Goal: Task Accomplishment & Management: Complete application form

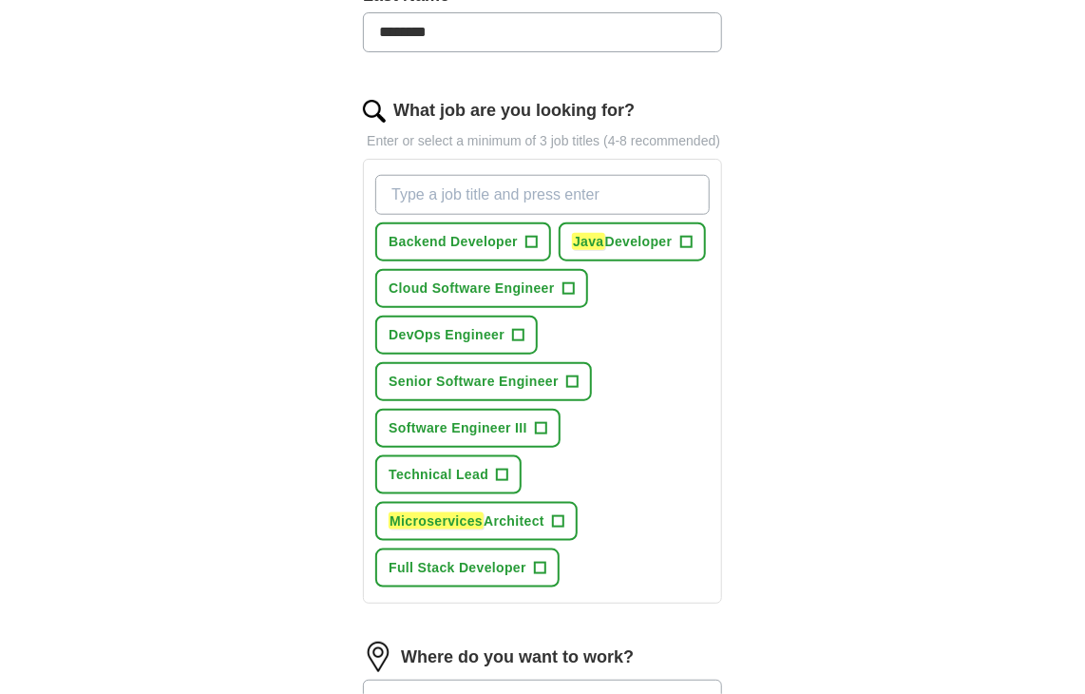
scroll to position [665, 0]
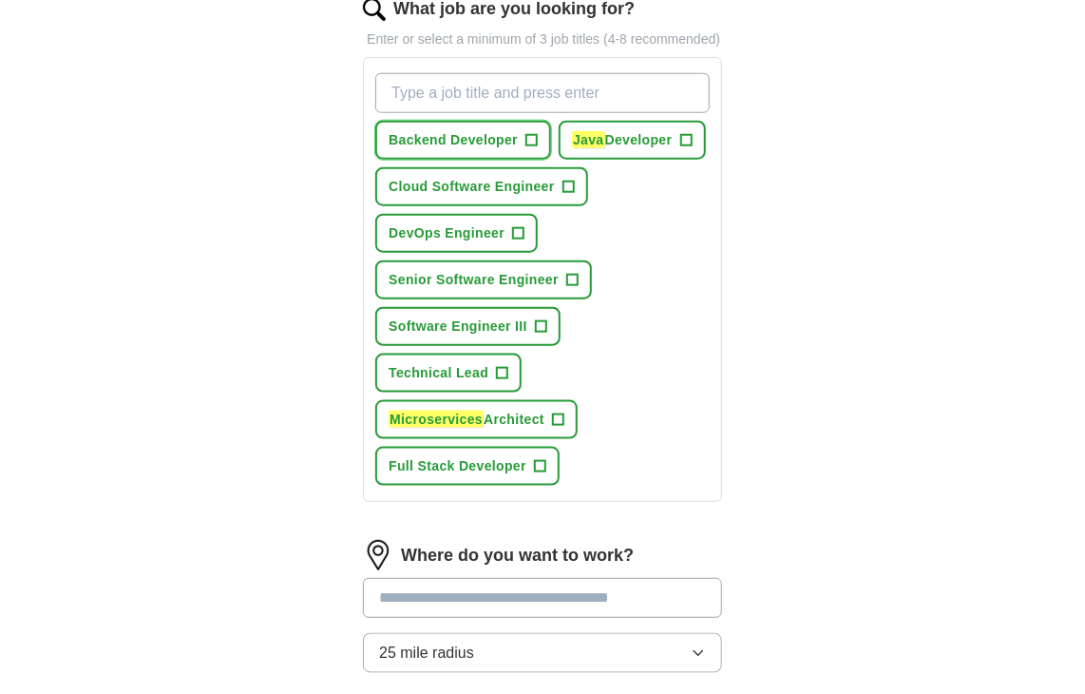
click at [528, 138] on span "+" at bounding box center [532, 140] width 11 height 15
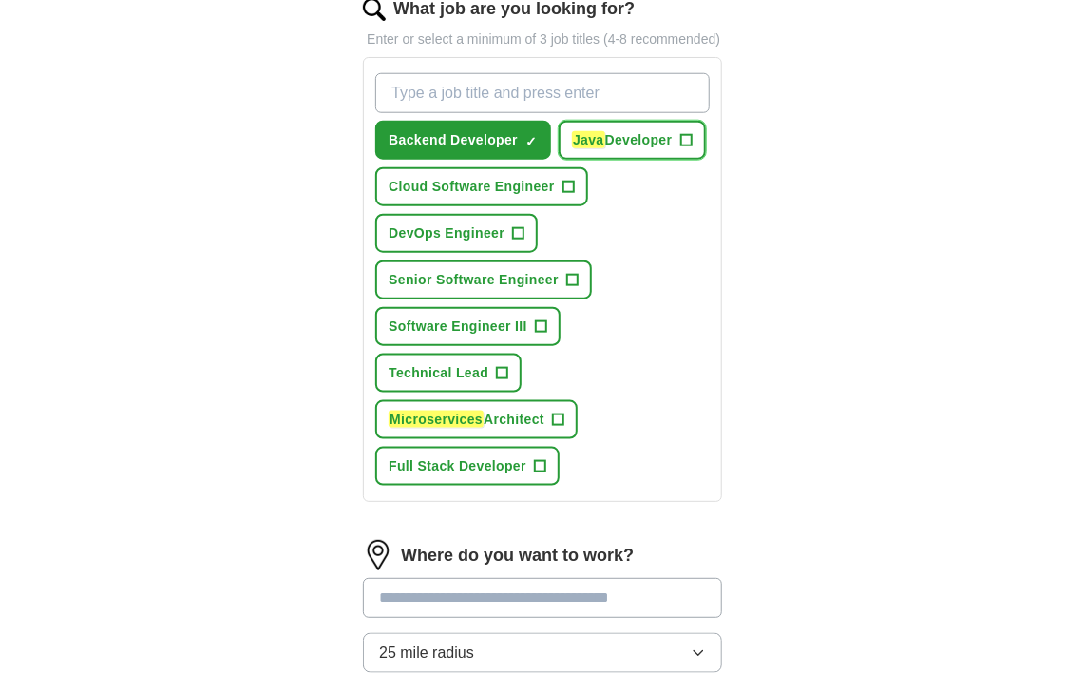
click at [683, 135] on span "+" at bounding box center [685, 140] width 11 height 15
click at [520, 179] on span "Cloud Software Engineer" at bounding box center [472, 187] width 166 height 20
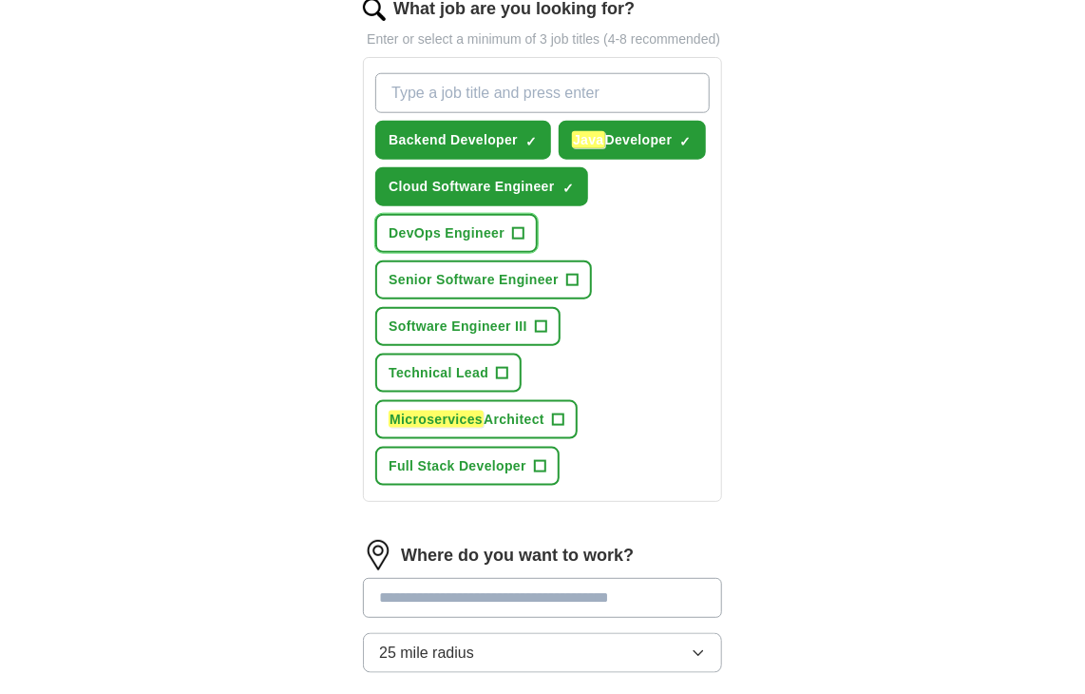
click at [507, 228] on button "DevOps Engineer +" at bounding box center [456, 233] width 163 height 39
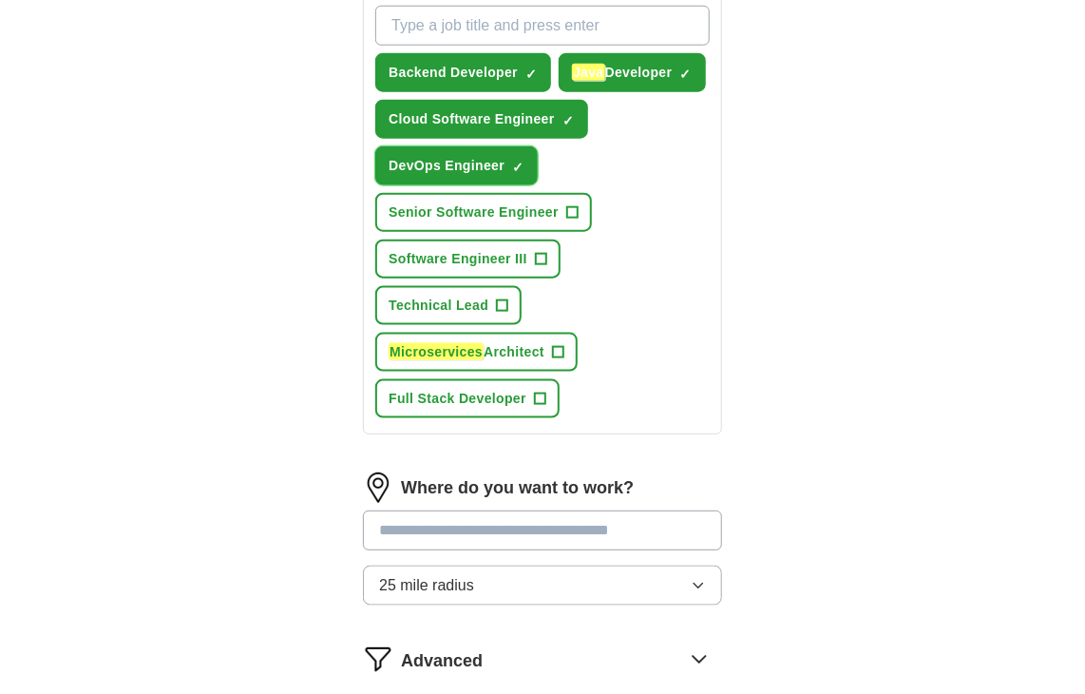
scroll to position [855, 0]
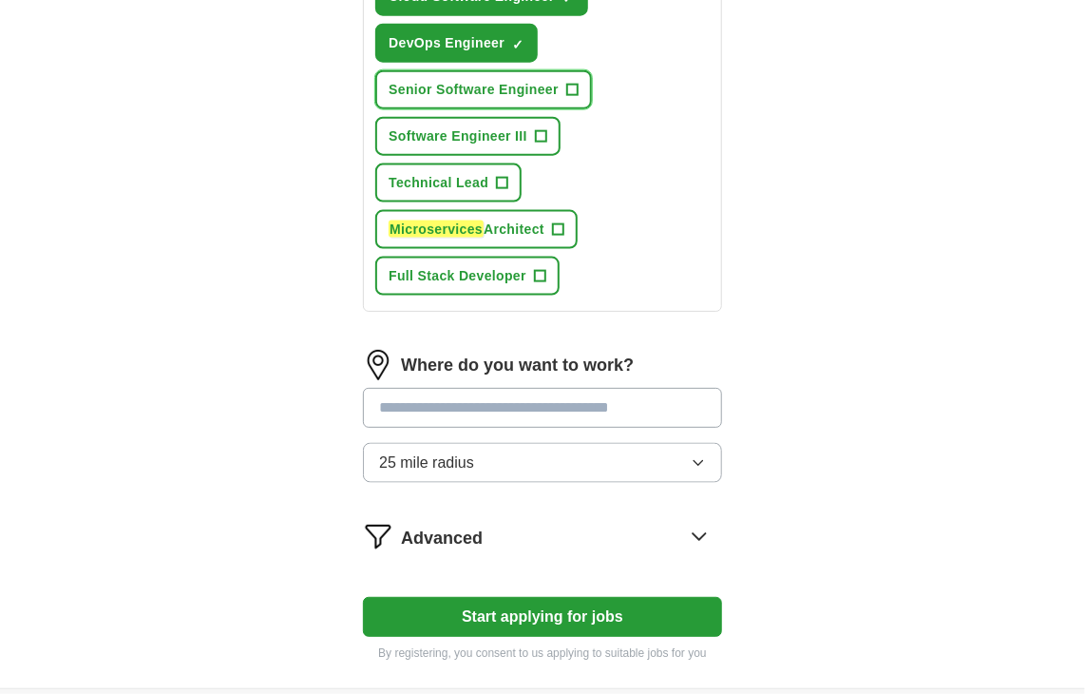
click at [510, 95] on span "Senior Software Engineer" at bounding box center [474, 90] width 170 height 20
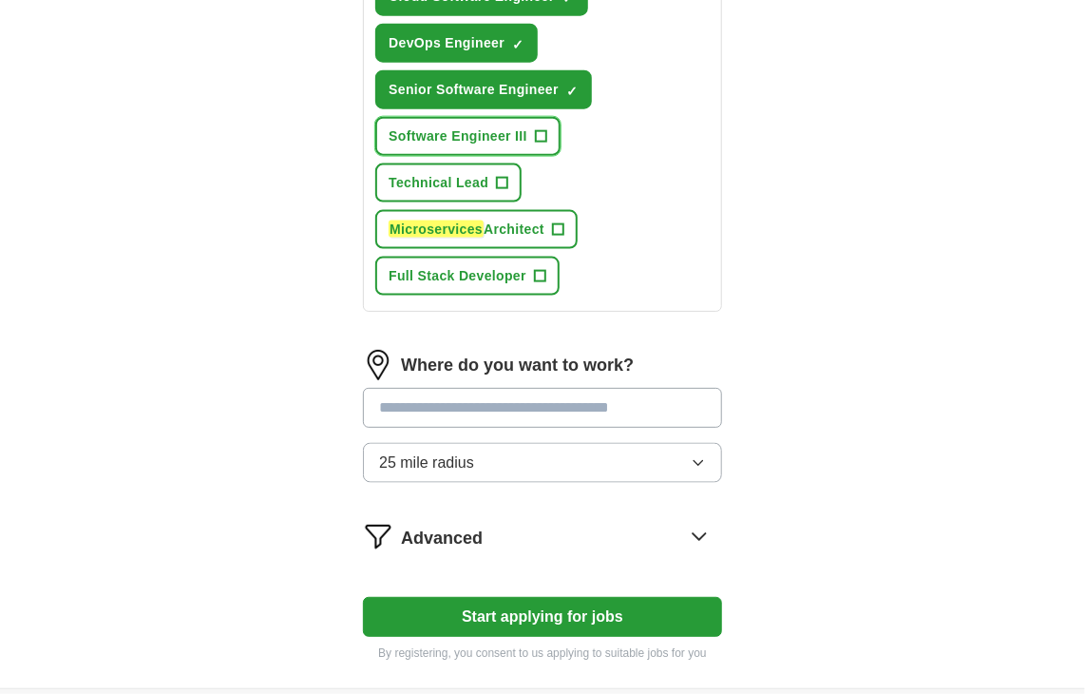
click at [509, 126] on span "Software Engineer III" at bounding box center [458, 136] width 139 height 20
drag, startPoint x: 476, startPoint y: 161, endPoint x: 463, endPoint y: 186, distance: 28.9
click at [475, 163] on button "Technical Lead +" at bounding box center [448, 182] width 146 height 39
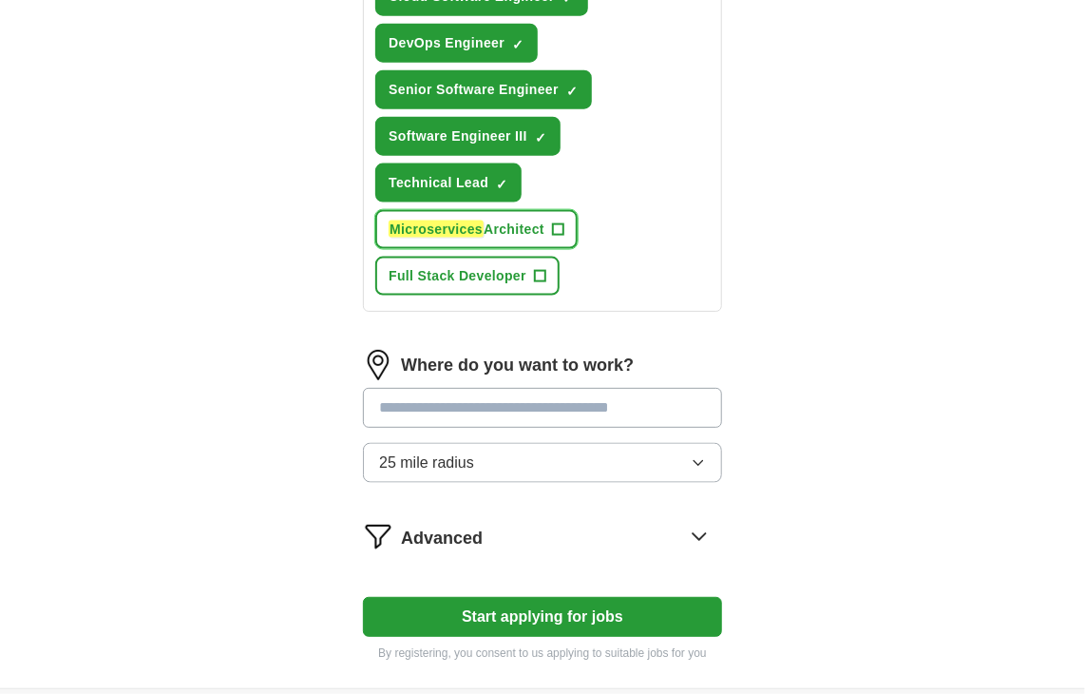
click at [488, 220] on span "Microservices Architect" at bounding box center [467, 230] width 156 height 20
click at [515, 268] on span "Full Stack Developer" at bounding box center [458, 276] width 138 height 20
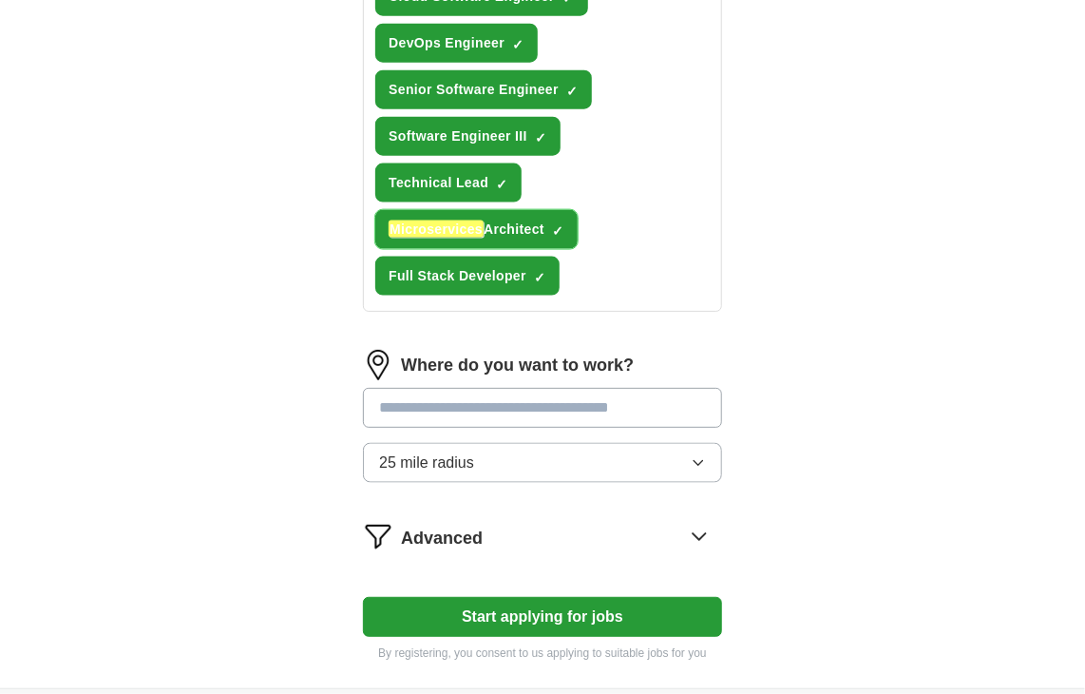
click at [0, 0] on span "×" at bounding box center [0, 0] width 0 height 0
click at [559, 222] on span "+" at bounding box center [557, 229] width 11 height 15
click at [0, 0] on span "×" at bounding box center [0, 0] width 0 height 0
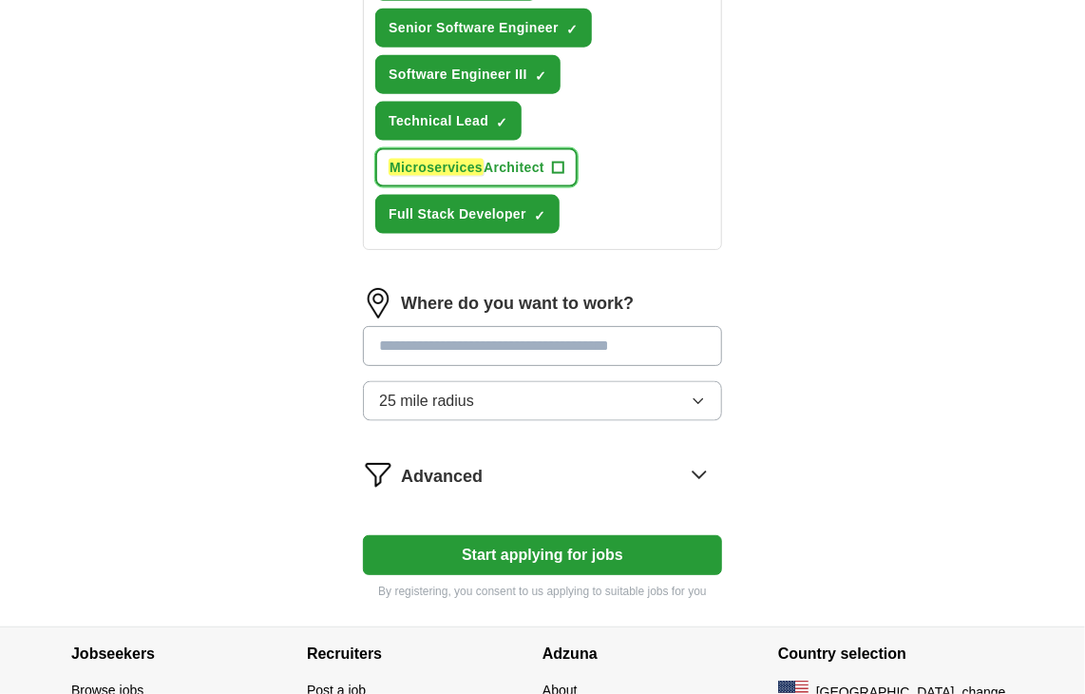
scroll to position [950, 0]
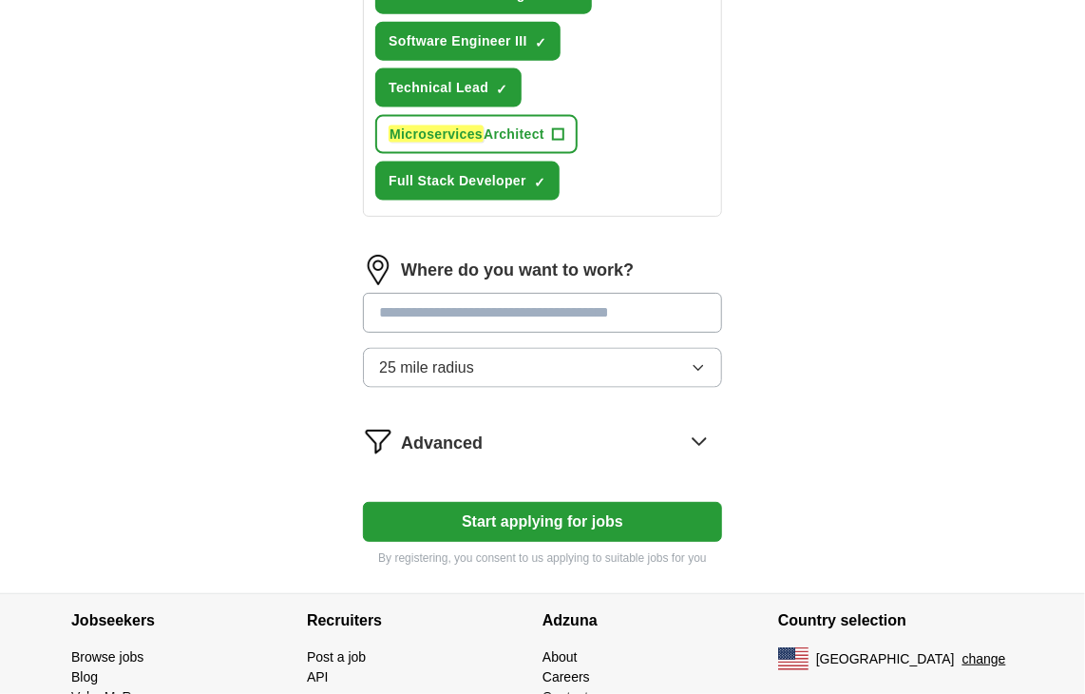
click at [499, 314] on input "text" at bounding box center [542, 313] width 359 height 40
type input "**"
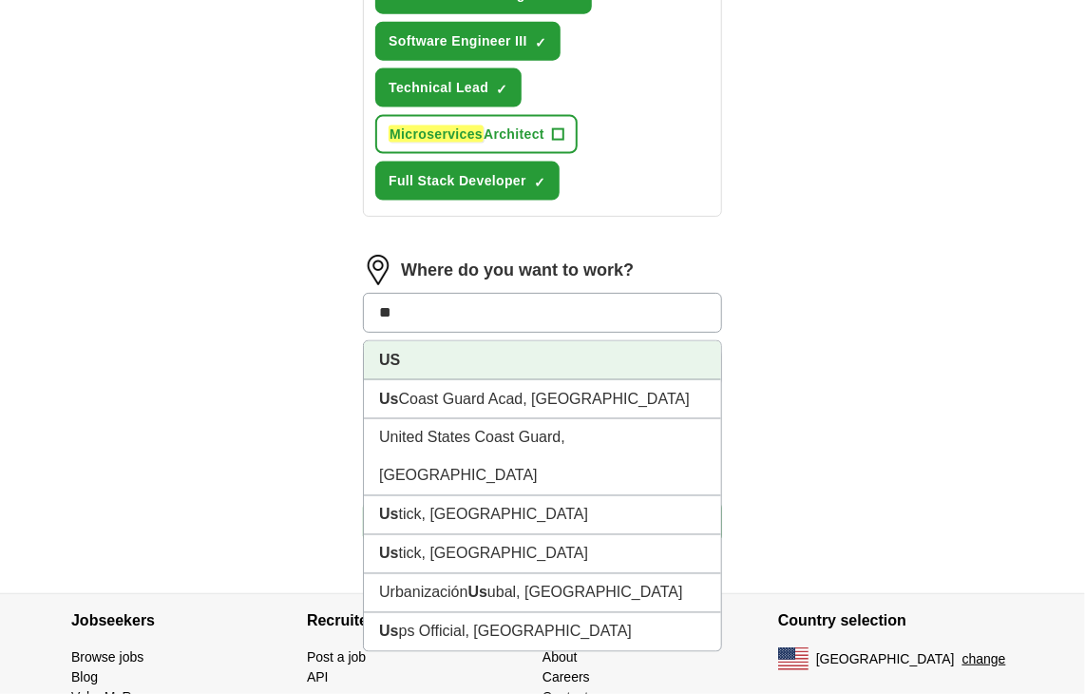
click at [506, 341] on li "US" at bounding box center [542, 360] width 357 height 39
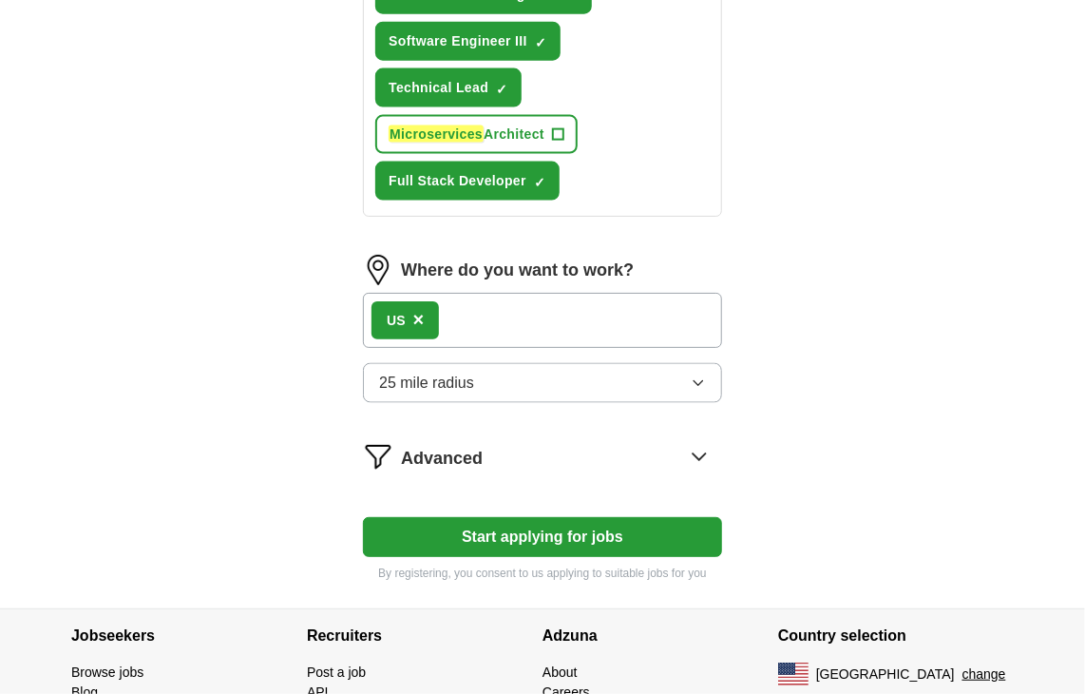
click at [403, 388] on button "25 mile radius" at bounding box center [542, 383] width 359 height 40
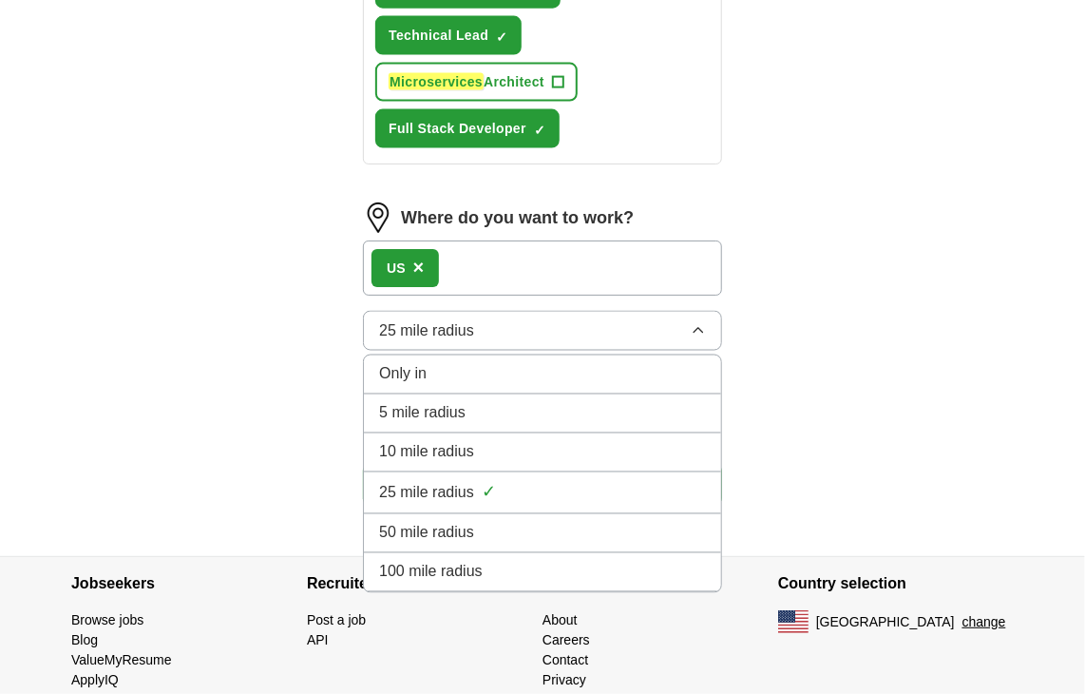
scroll to position [1047, 0]
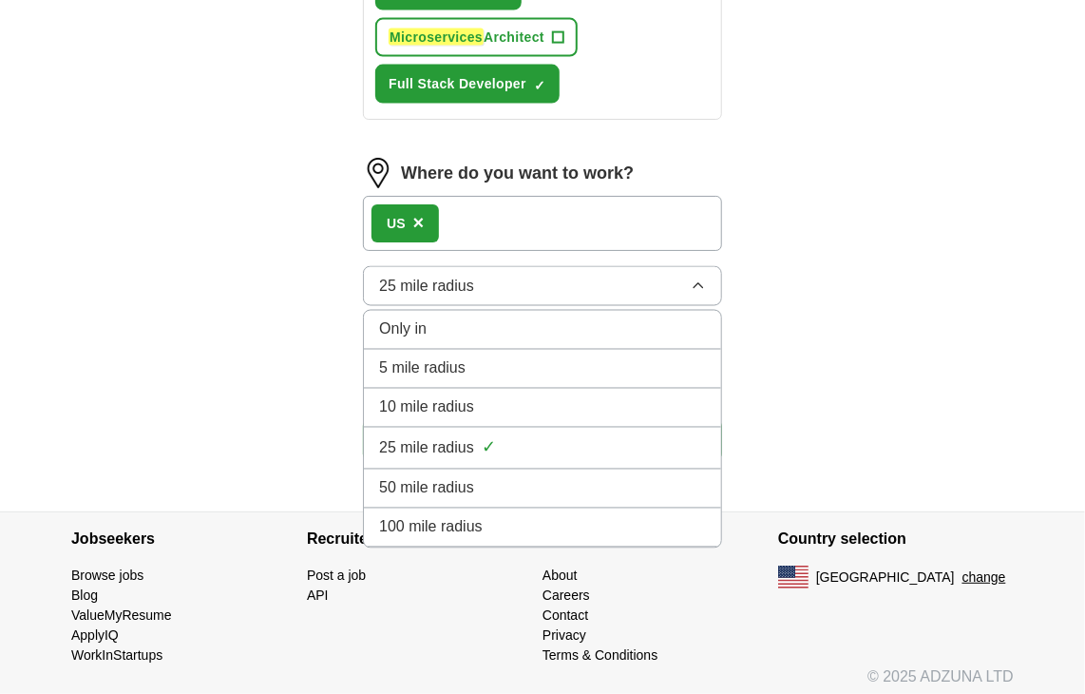
click at [497, 516] on div "100 mile radius" at bounding box center [542, 527] width 327 height 23
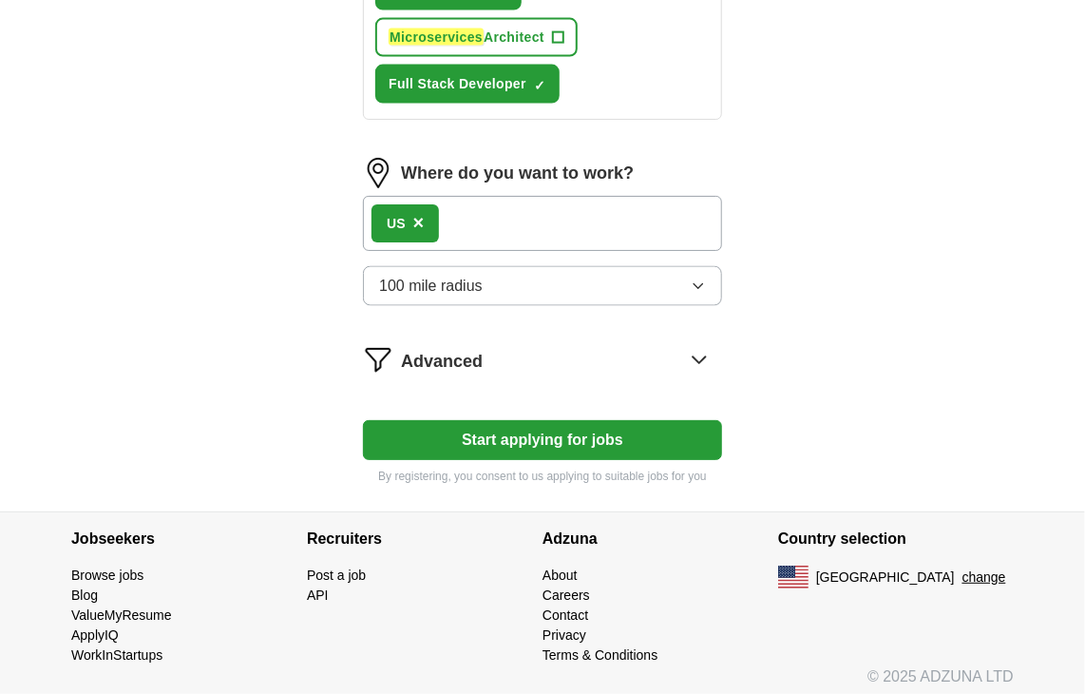
click at [458, 358] on span "Advanced" at bounding box center [442, 362] width 82 height 26
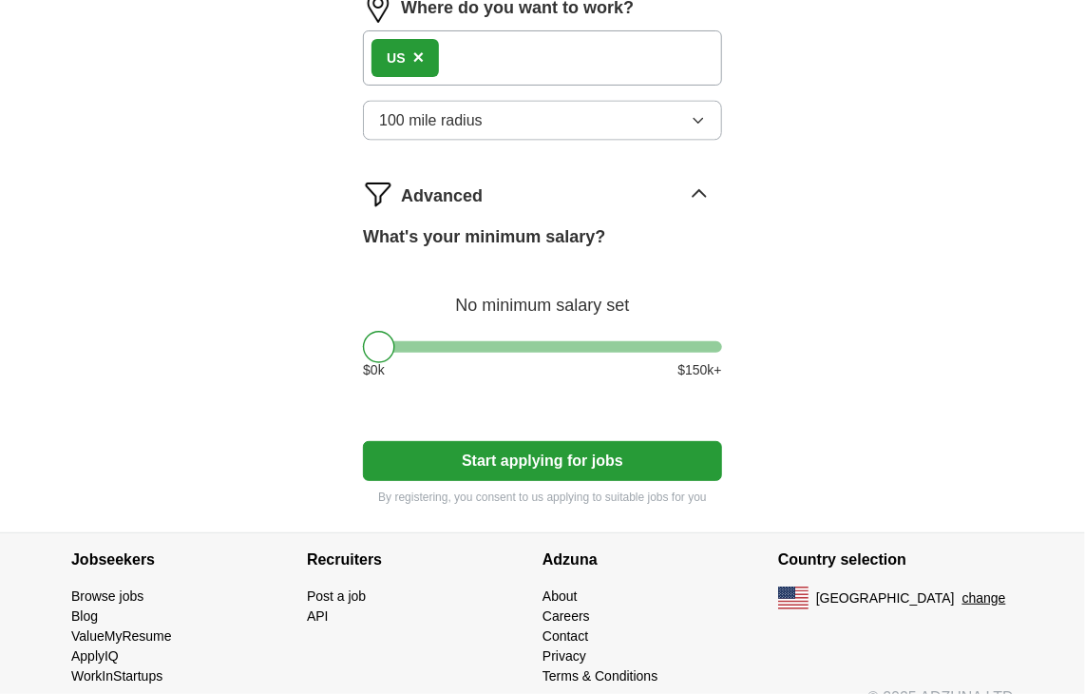
scroll to position [1234, 0]
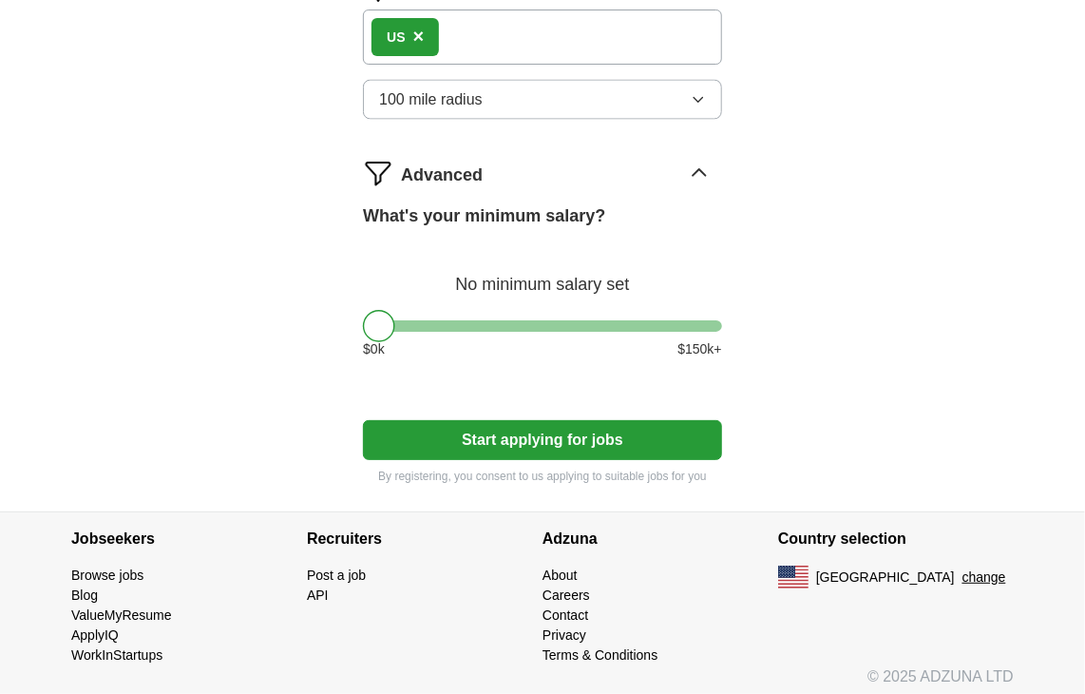
click at [616, 431] on button "Start applying for jobs" at bounding box center [542, 440] width 359 height 40
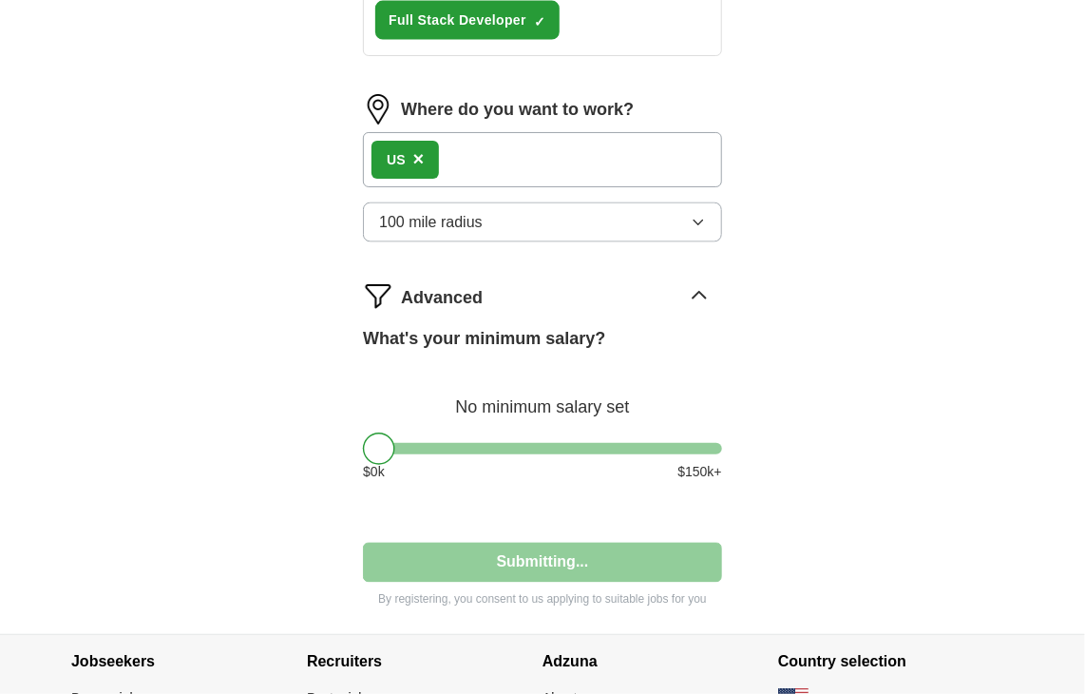
select select "**"
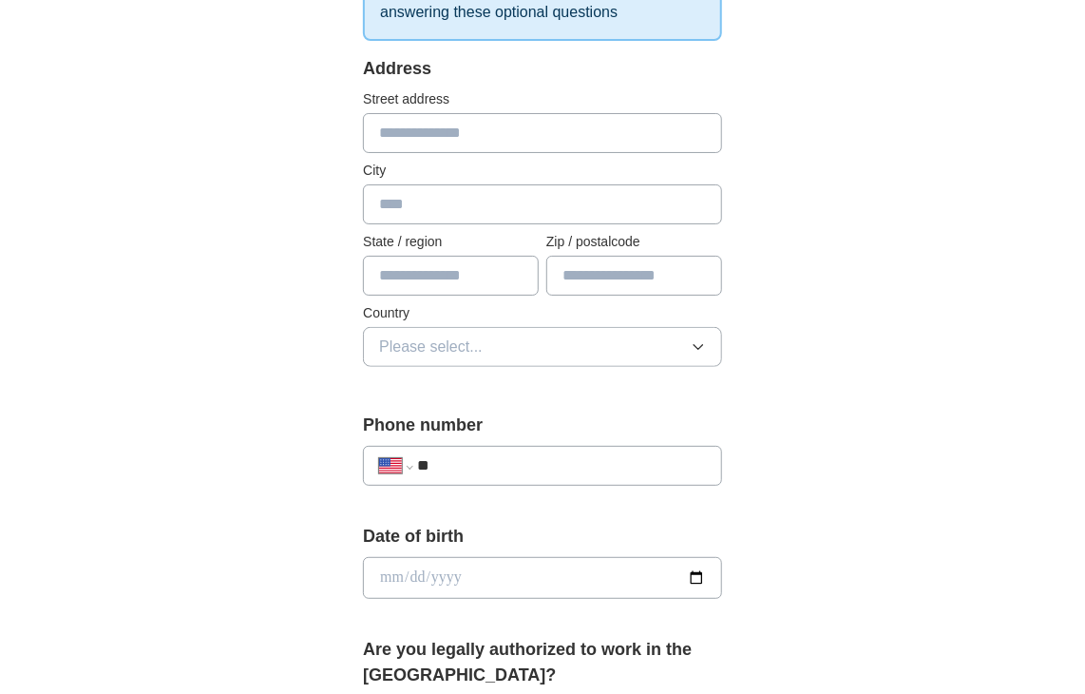
scroll to position [665, 0]
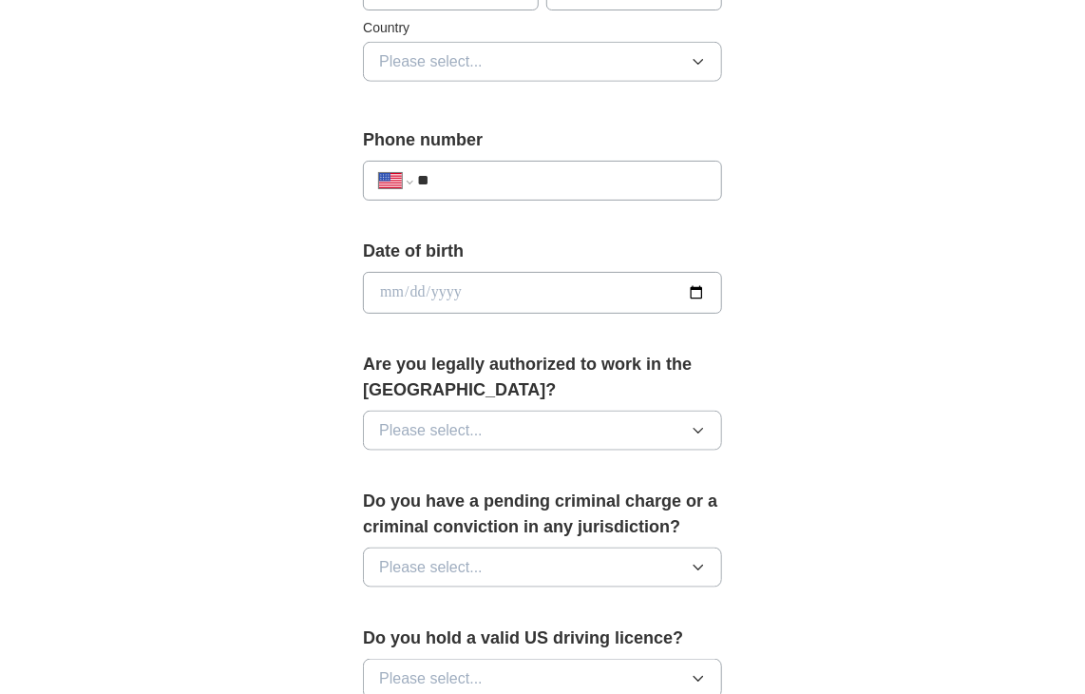
click at [471, 289] on input "date" at bounding box center [542, 293] width 359 height 42
type input "**********"
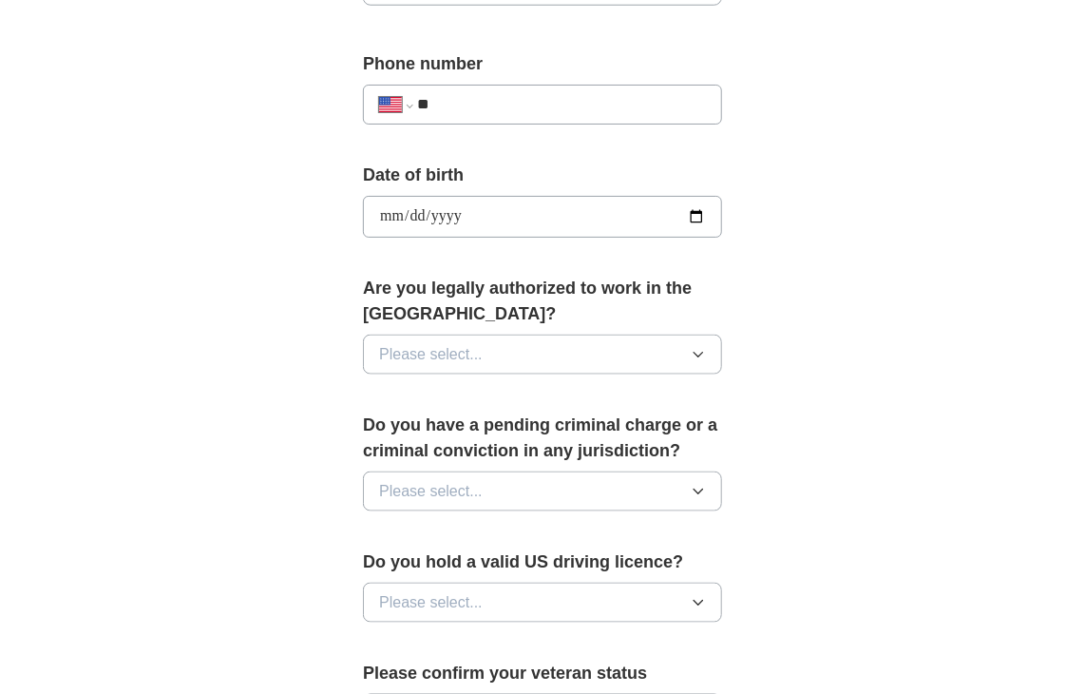
scroll to position [855, 0]
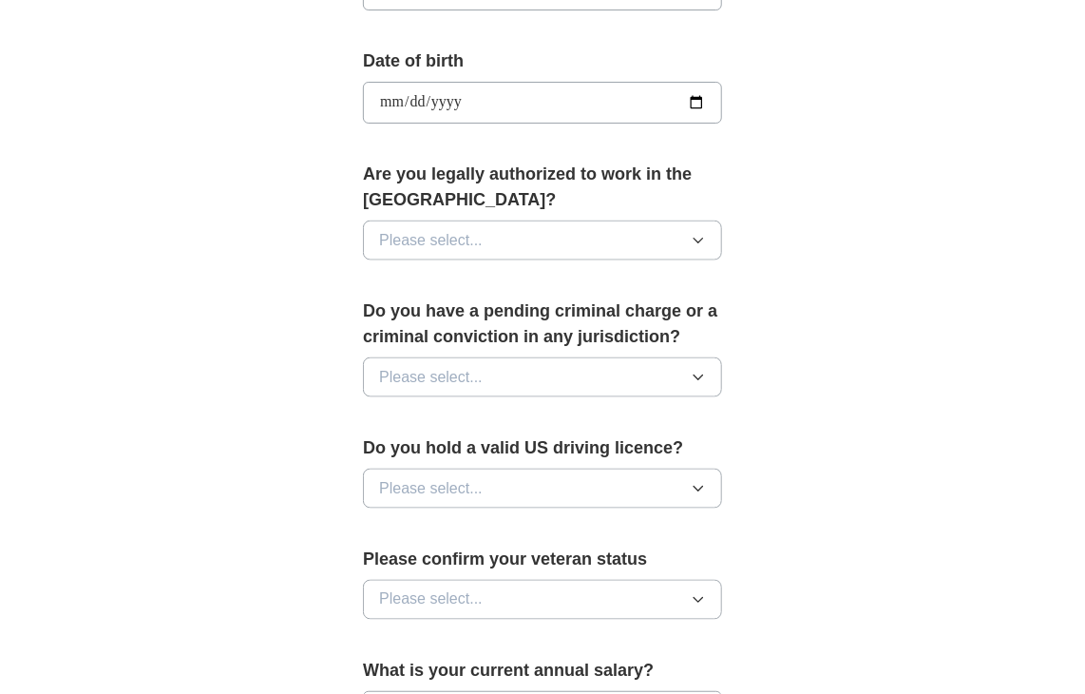
click at [459, 232] on span "Please select..." at bounding box center [431, 240] width 104 height 23
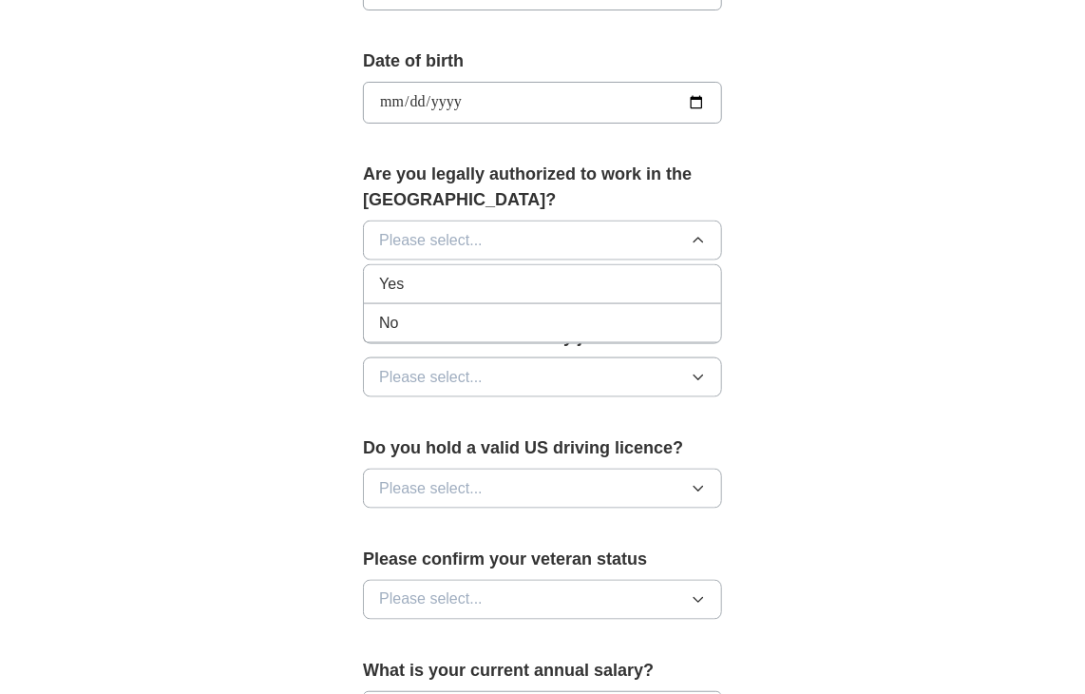
click at [471, 268] on li "Yes" at bounding box center [542, 284] width 357 height 39
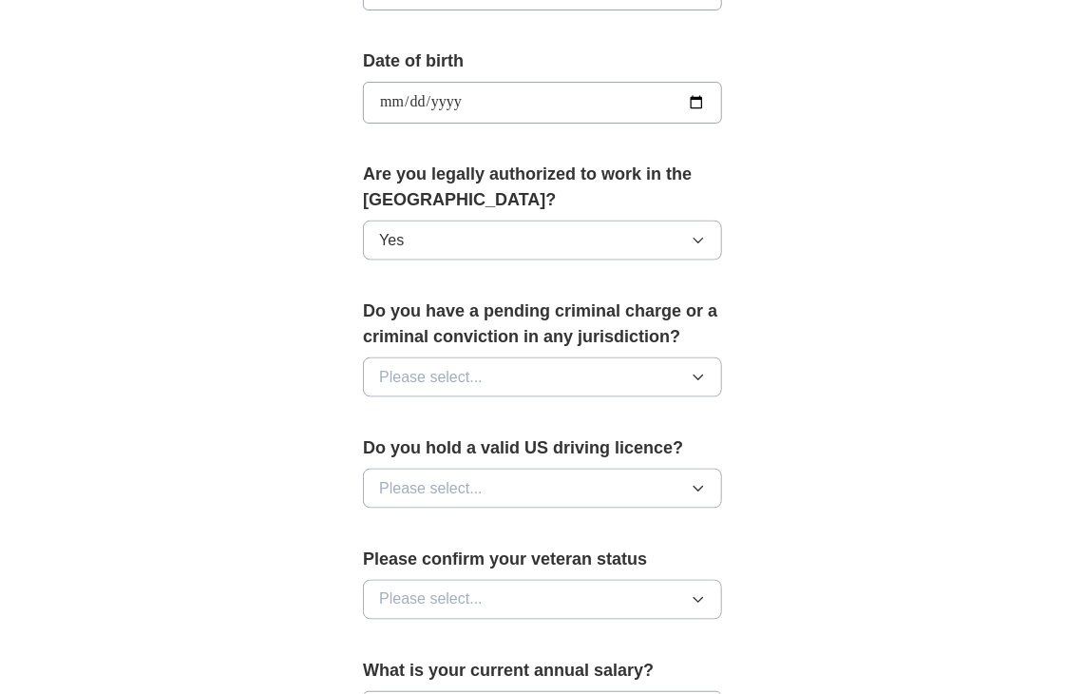
click at [469, 386] on button "Please select..." at bounding box center [542, 377] width 359 height 40
click at [487, 442] on li "No" at bounding box center [542, 460] width 357 height 39
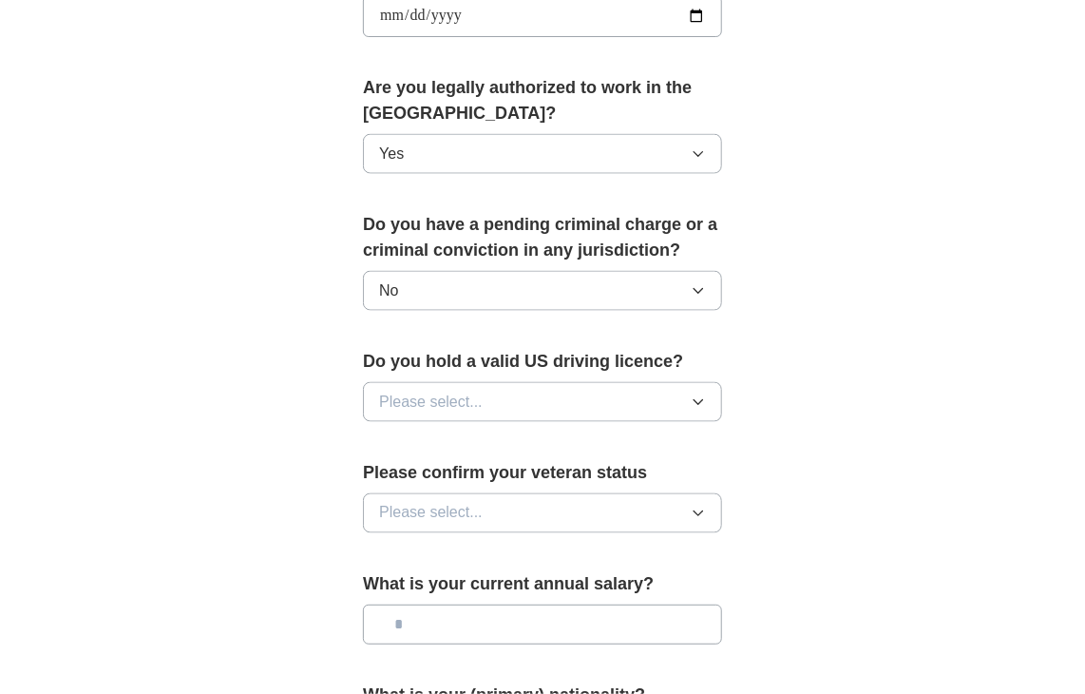
scroll to position [1045, 0]
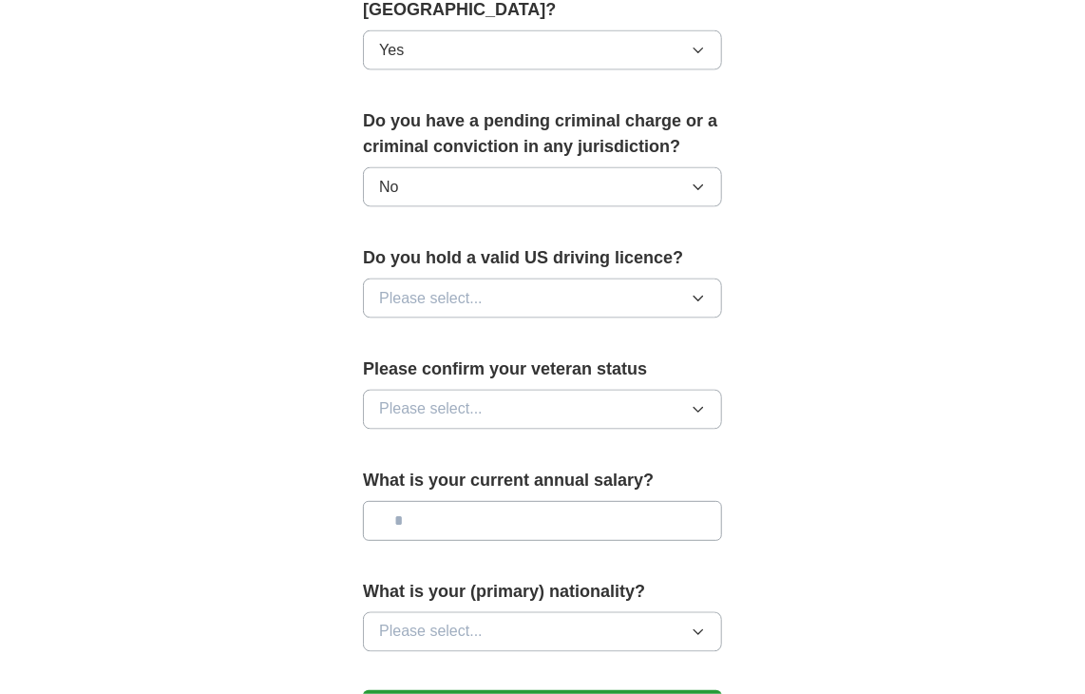
click at [420, 292] on span "Please select..." at bounding box center [431, 298] width 104 height 23
click at [453, 333] on div "Yes" at bounding box center [542, 342] width 327 height 23
click at [473, 398] on span "Please select..." at bounding box center [431, 409] width 104 height 23
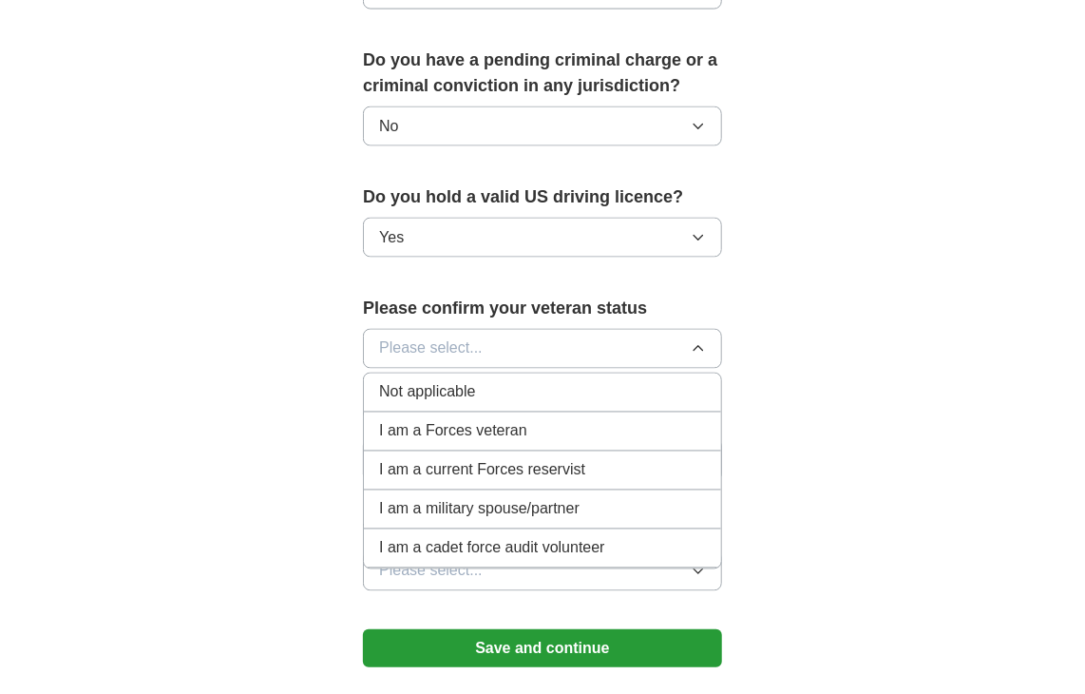
scroll to position [1140, 0]
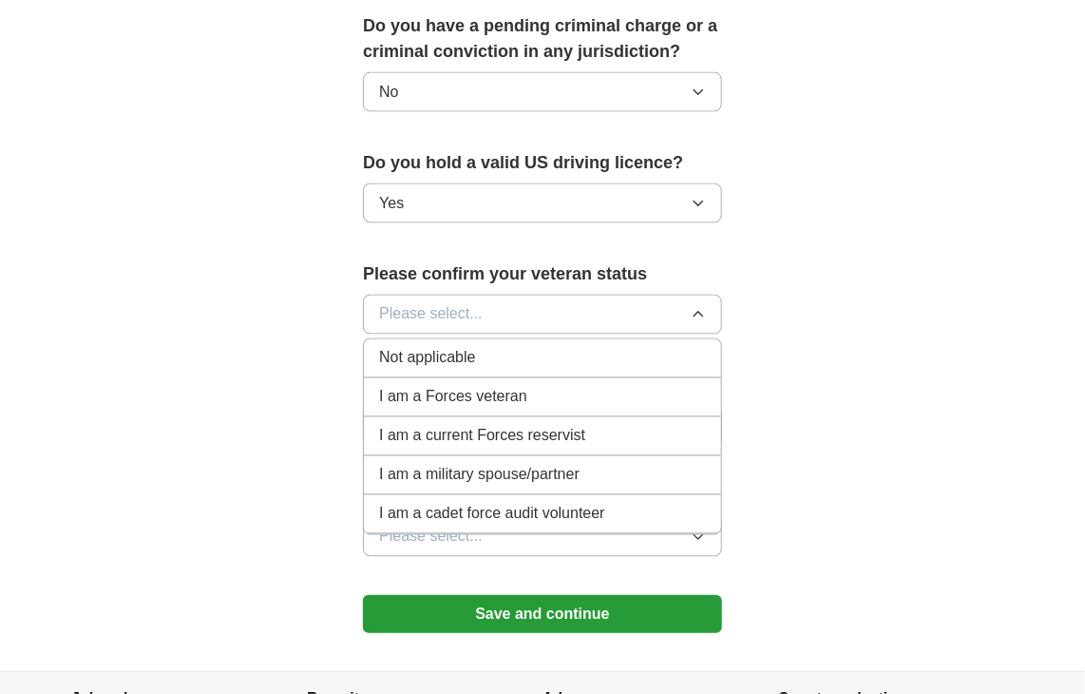
click at [444, 347] on span "Not applicable" at bounding box center [427, 358] width 96 height 23
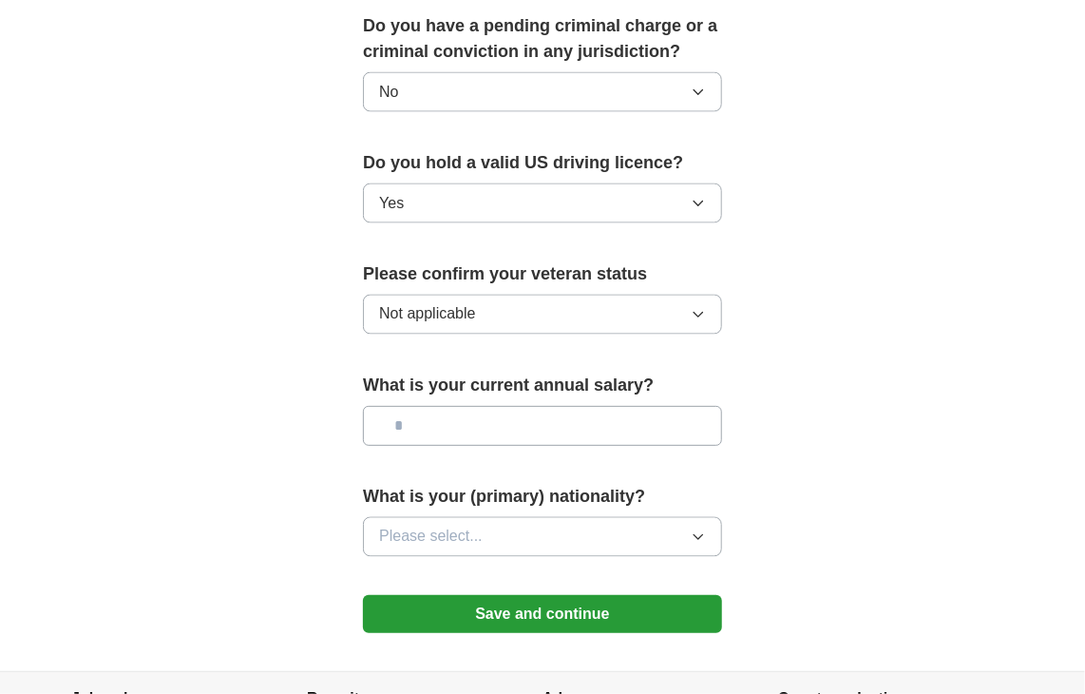
click at [471, 303] on span "Not applicable" at bounding box center [427, 314] width 96 height 23
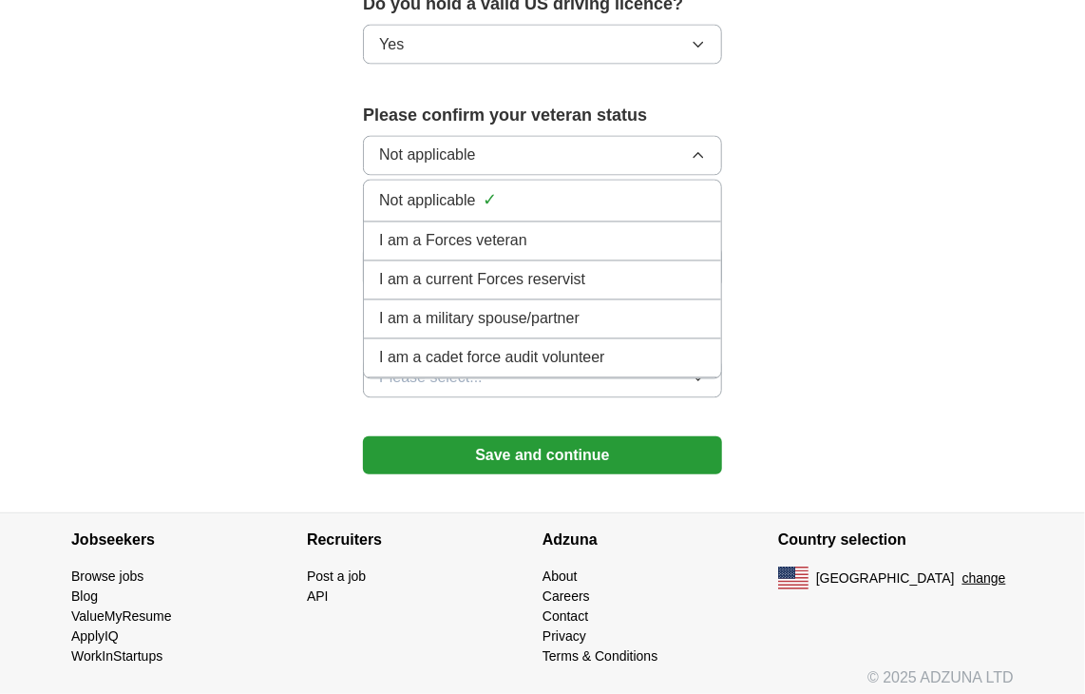
scroll to position [1304, 0]
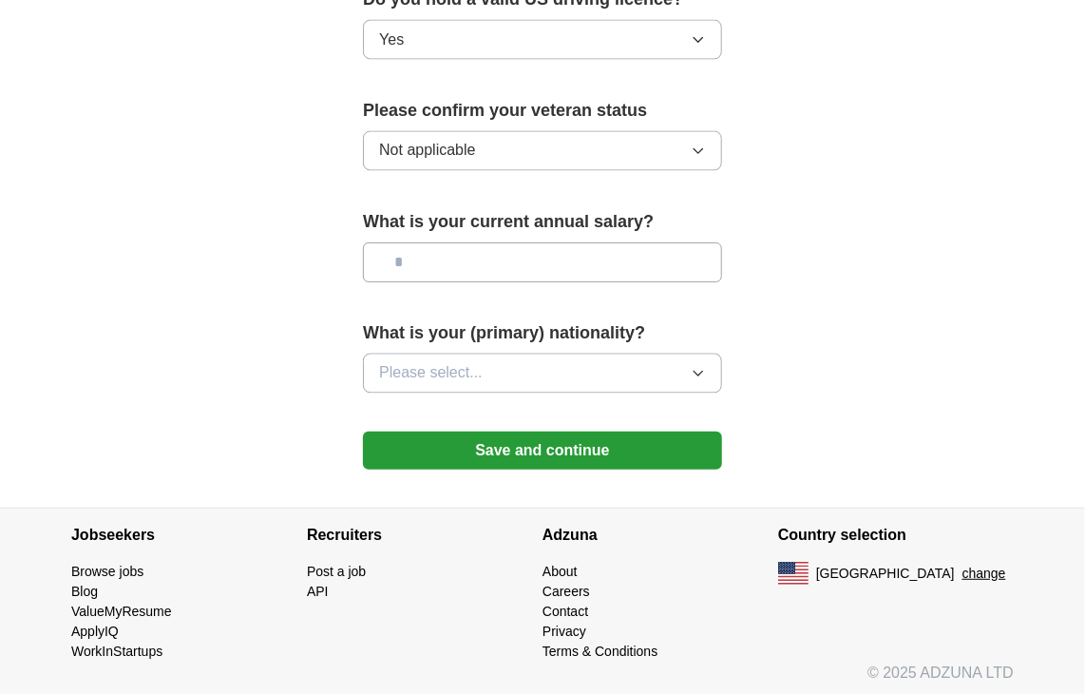
drag, startPoint x: 235, startPoint y: 240, endPoint x: 364, endPoint y: 255, distance: 130.0
click at [431, 268] on input "text" at bounding box center [542, 262] width 359 height 40
type input "*******"
click at [516, 354] on button "Please select..." at bounding box center [542, 374] width 359 height 40
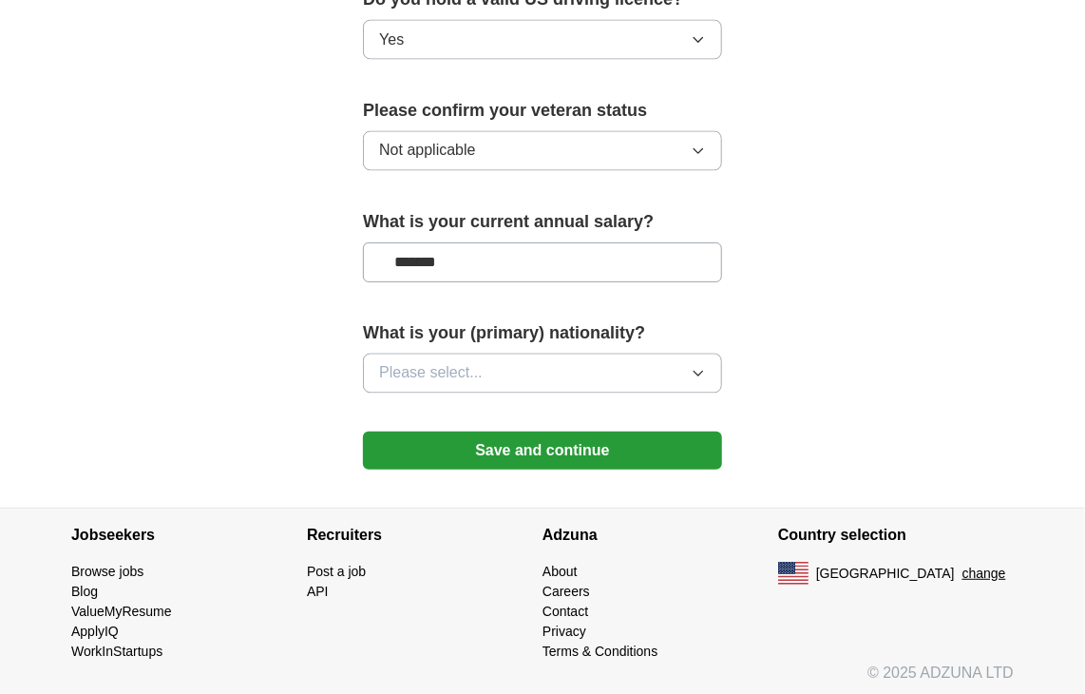
click at [503, 361] on button "Please select..." at bounding box center [542, 374] width 359 height 40
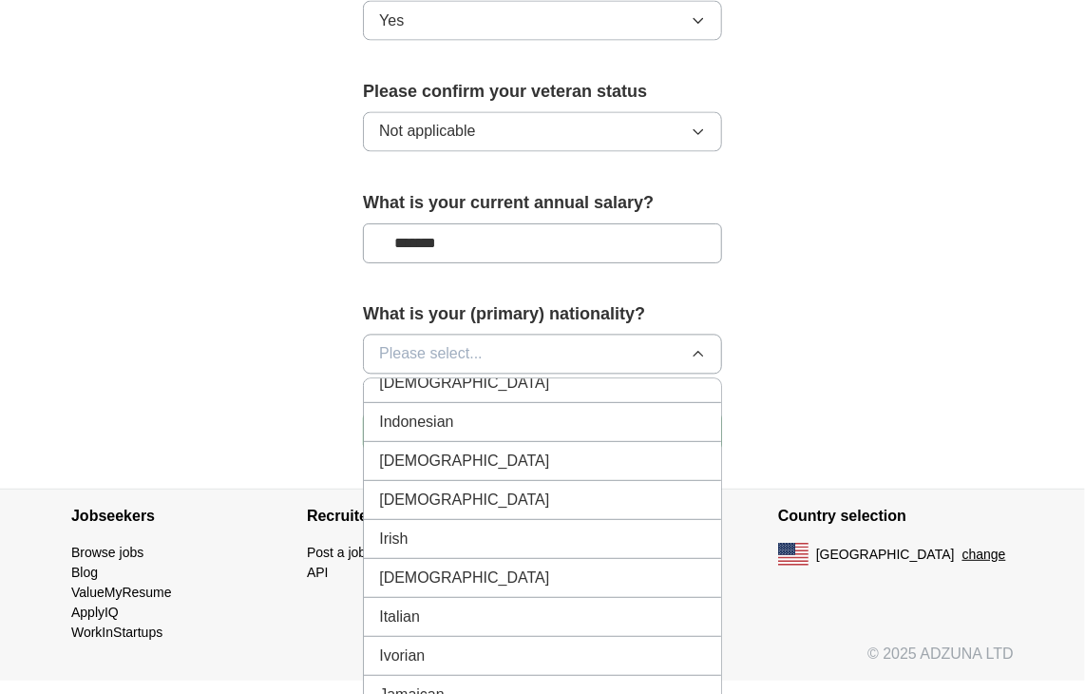
scroll to position [2942, 0]
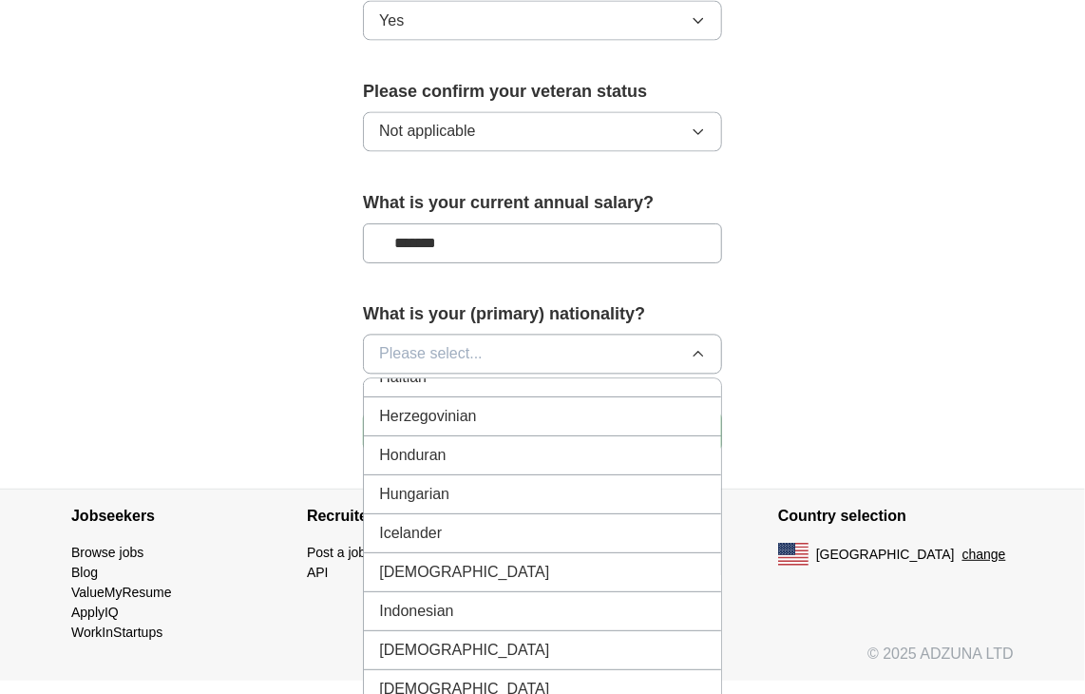
click at [454, 562] on div "[DEMOGRAPHIC_DATA]" at bounding box center [542, 573] width 327 height 23
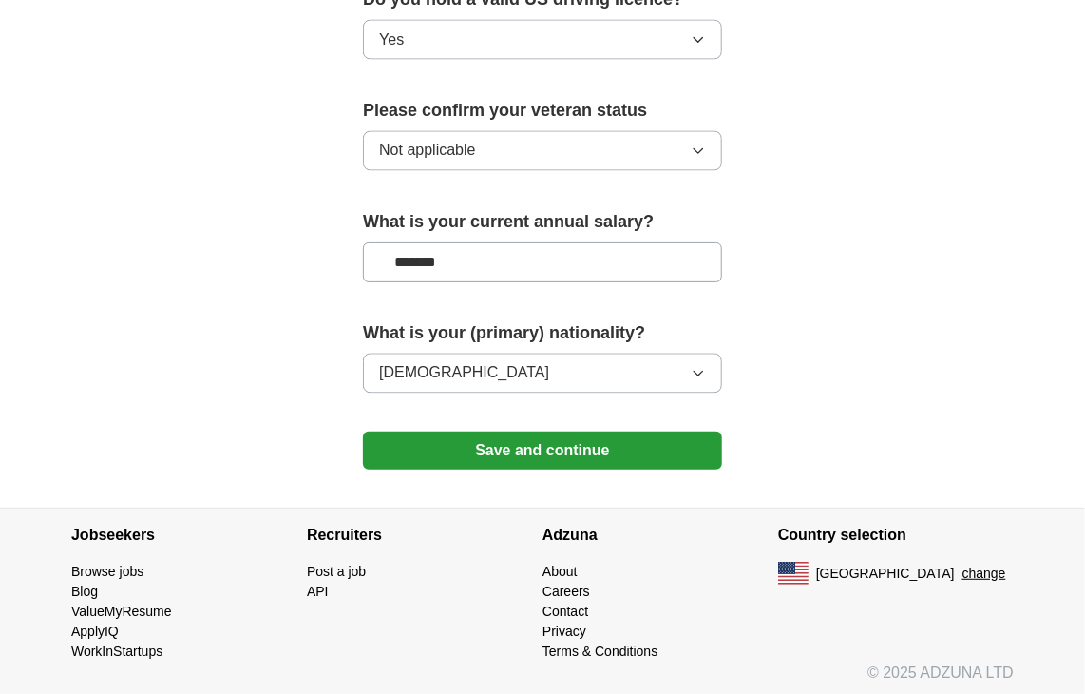
click at [445, 442] on button "Save and continue" at bounding box center [542, 450] width 359 height 38
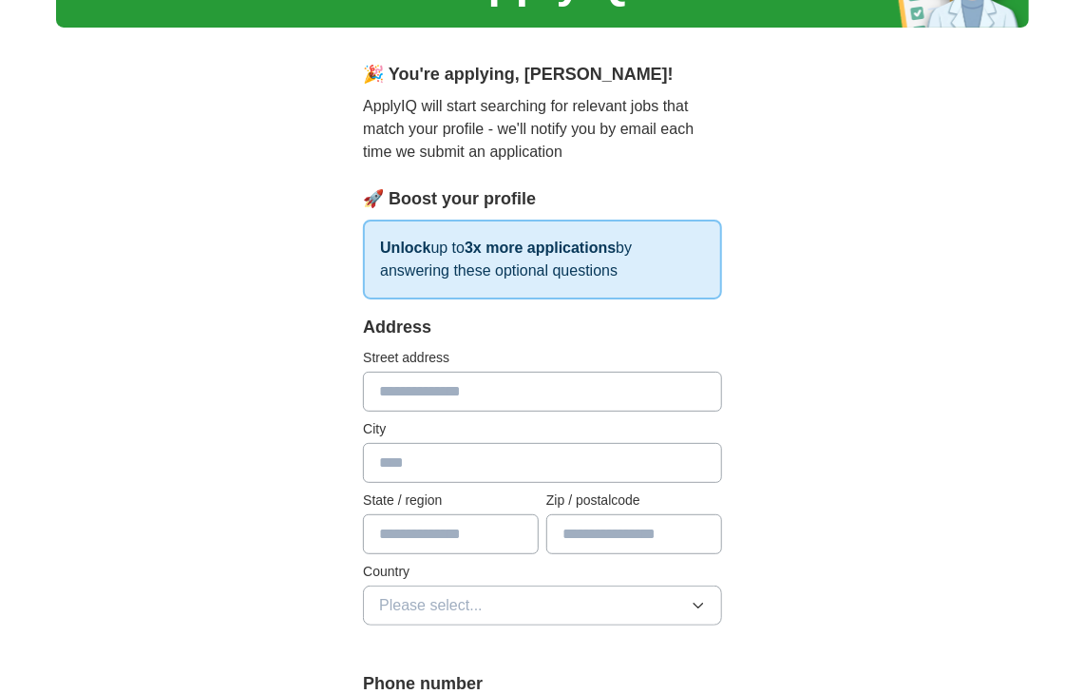
scroll to position [0, 0]
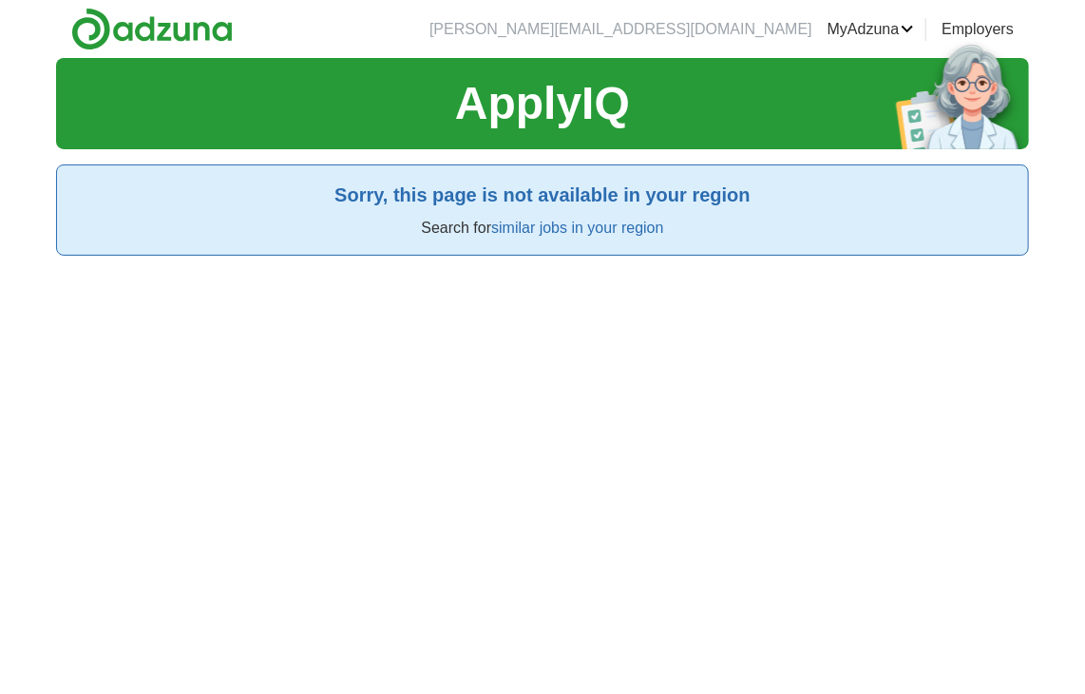
scroll to position [2033, 0]
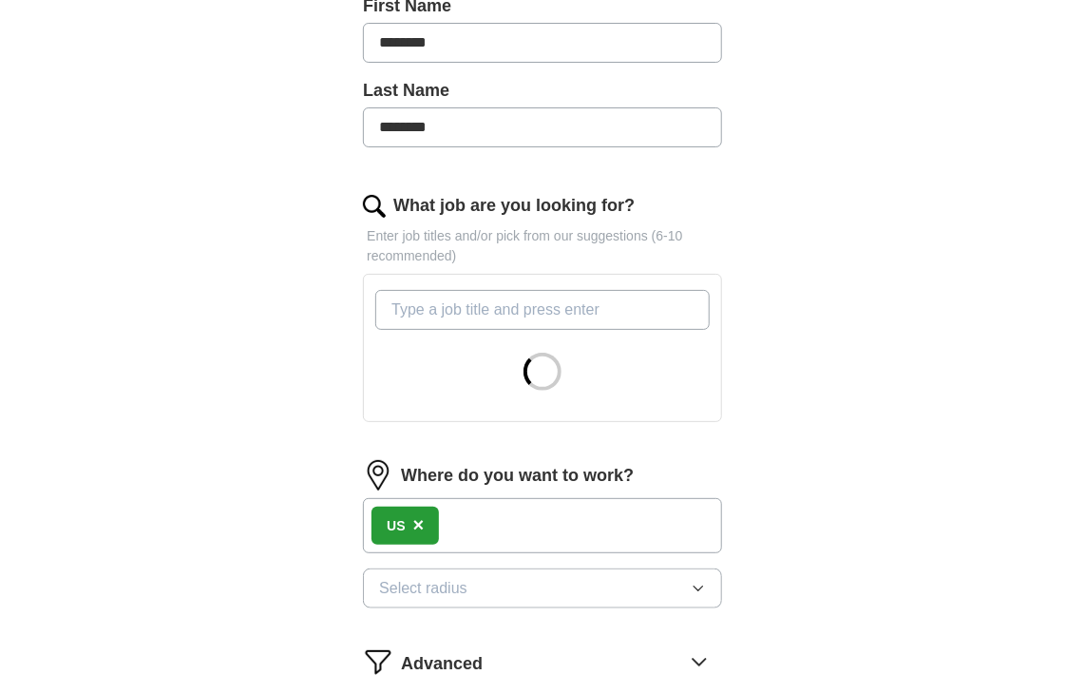
scroll to position [719, 0]
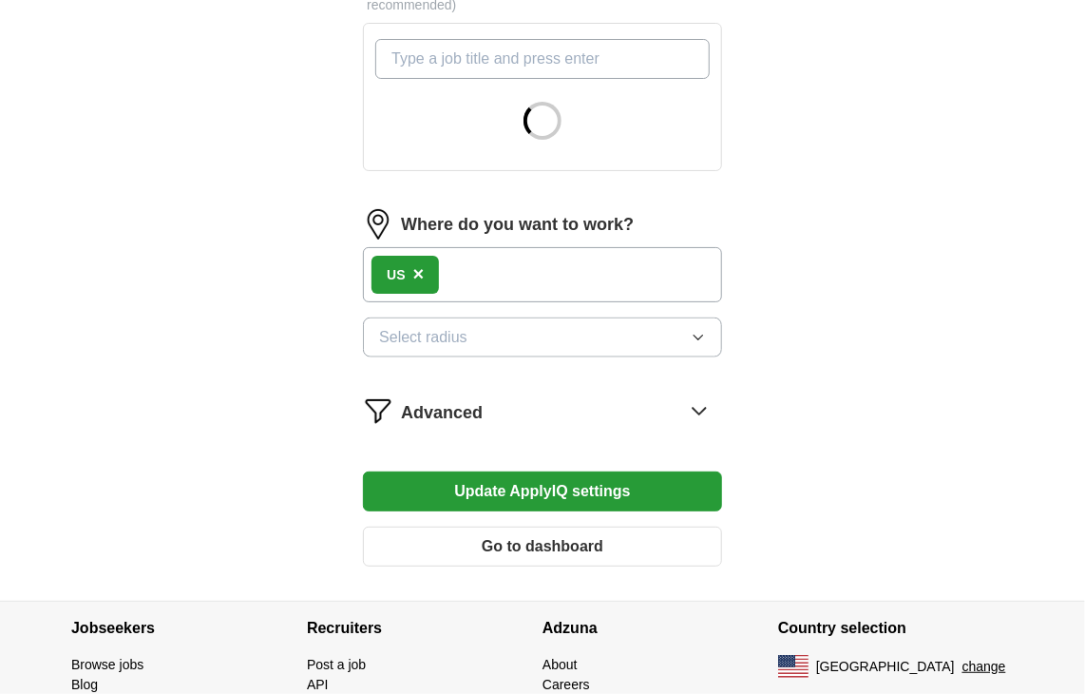
click at [591, 484] on button "Update ApplyIQ settings" at bounding box center [542, 491] width 359 height 40
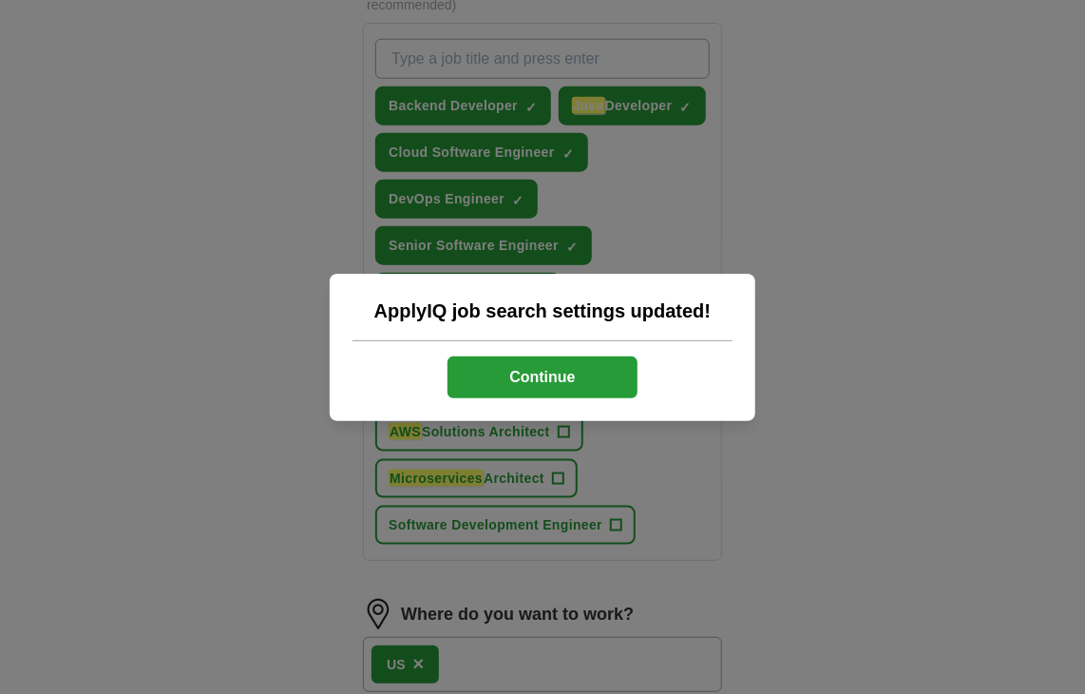
click at [592, 365] on button "Continue" at bounding box center [543, 377] width 190 height 42
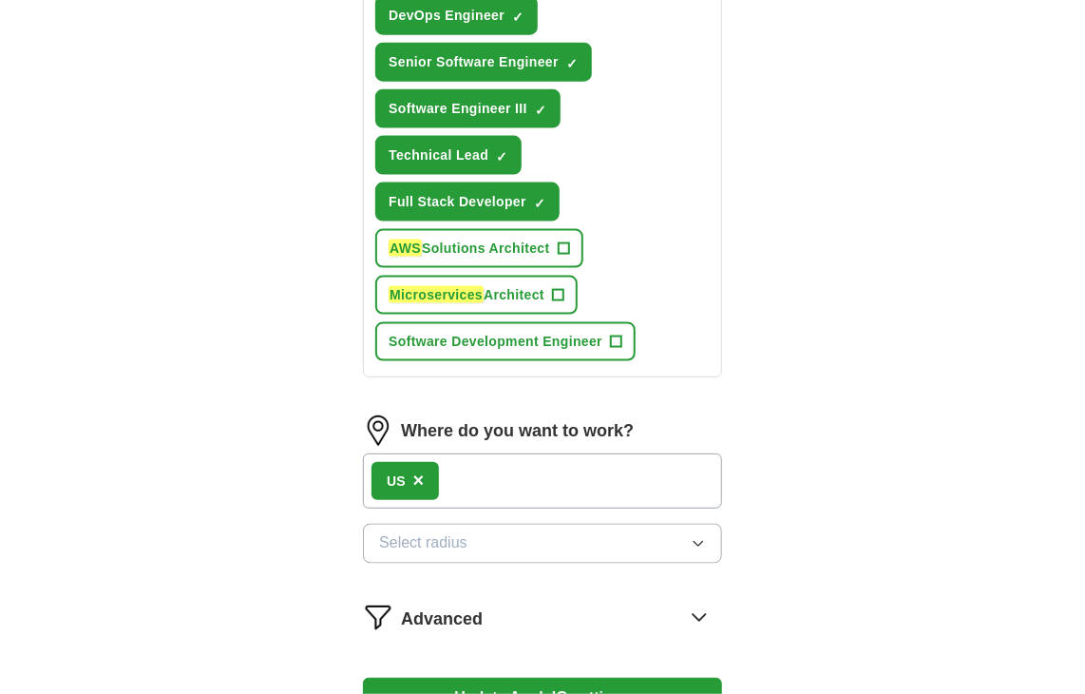
scroll to position [1005, 0]
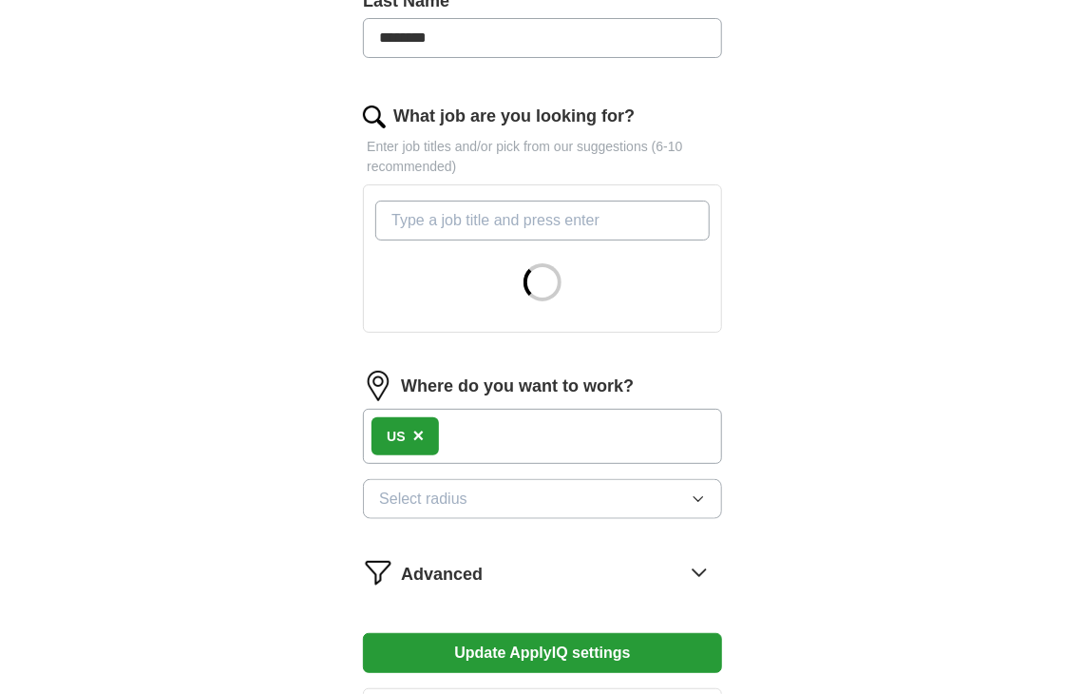
scroll to position [624, 0]
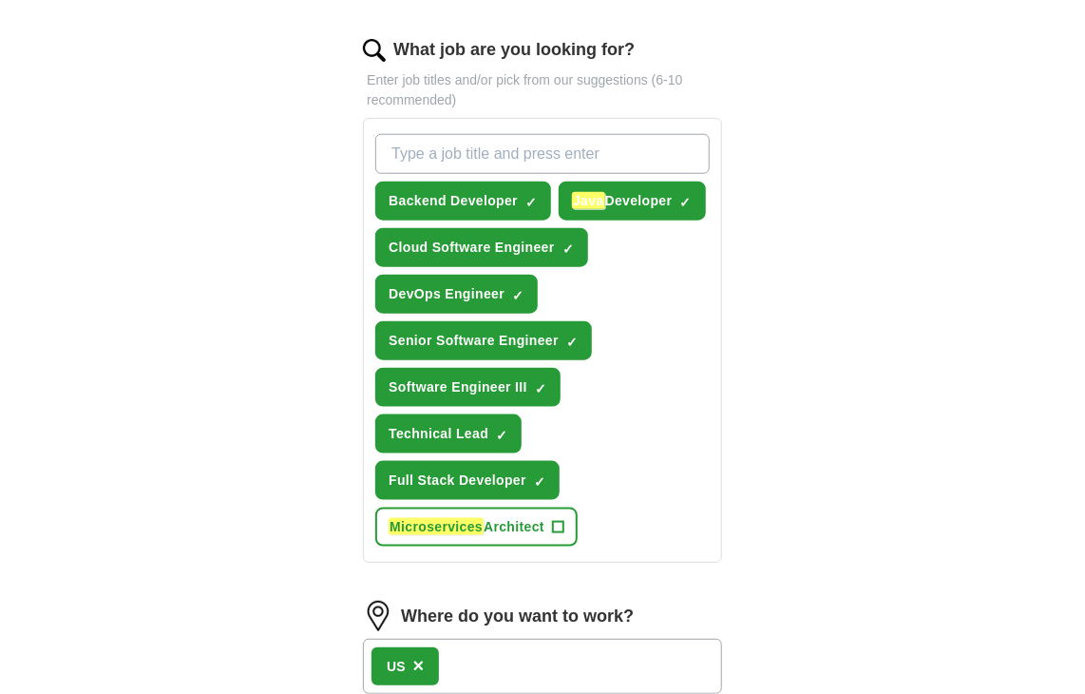
click at [544, 161] on input "What job are you looking for?" at bounding box center [542, 154] width 335 height 40
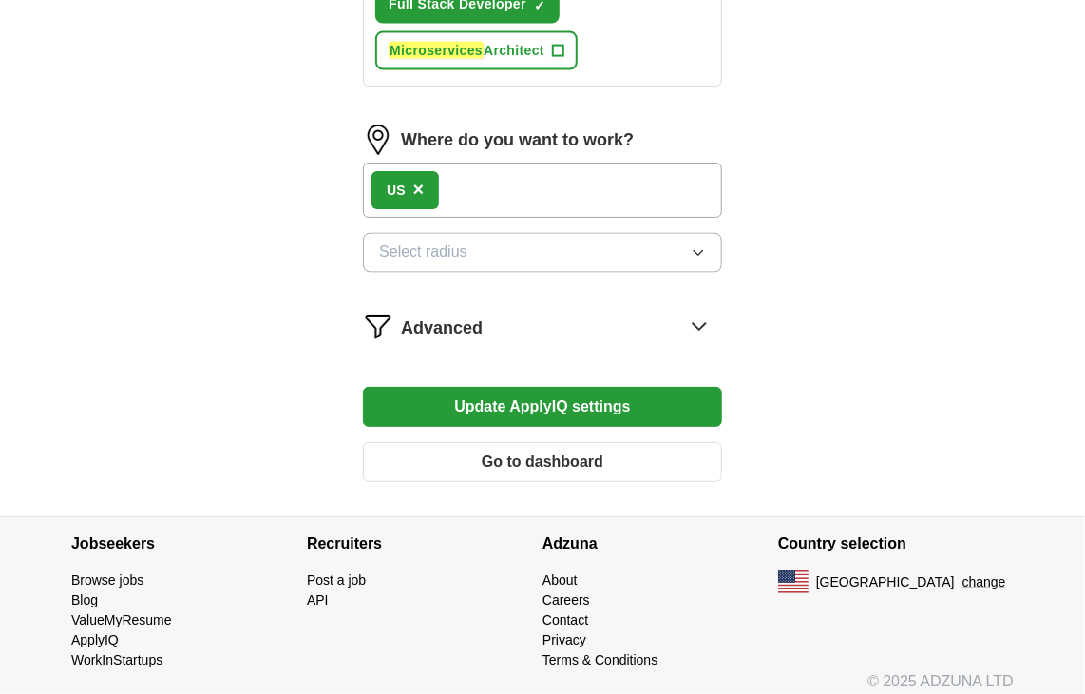
scroll to position [1105, 0]
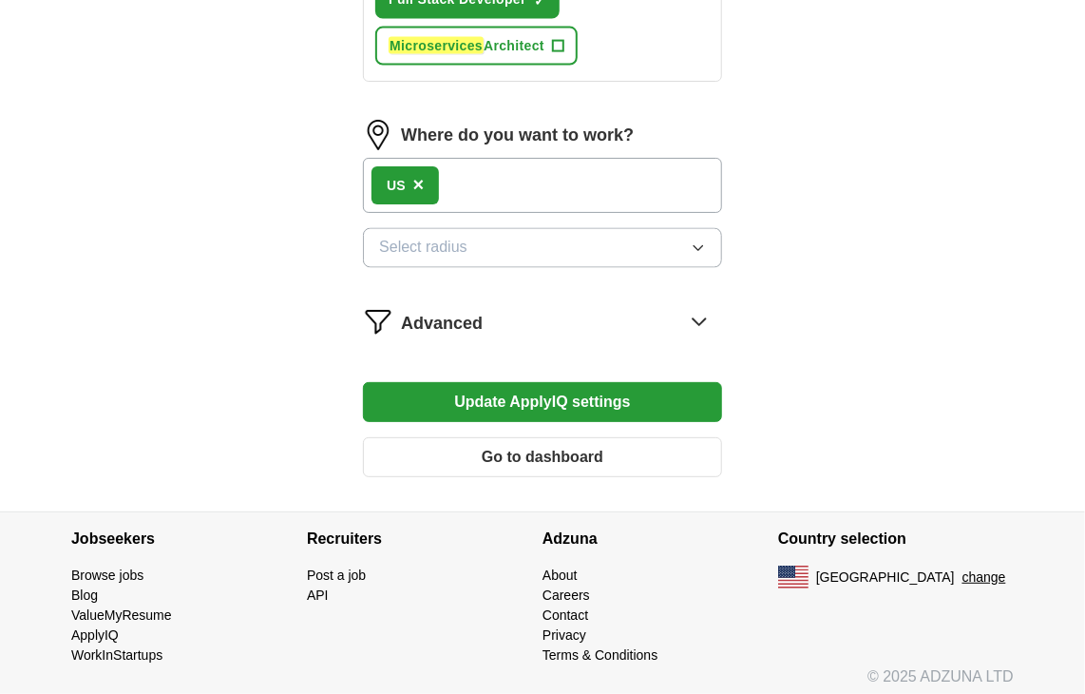
click at [587, 391] on button "Update ApplyIQ settings" at bounding box center [542, 402] width 359 height 40
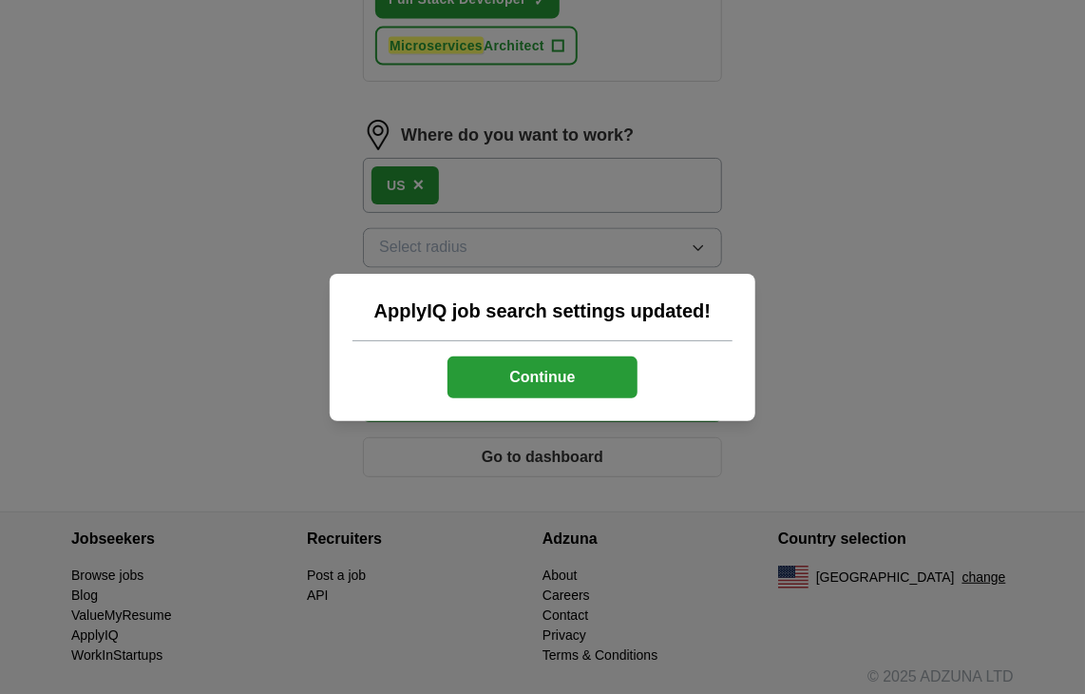
click at [555, 381] on button "Continue" at bounding box center [543, 377] width 190 height 42
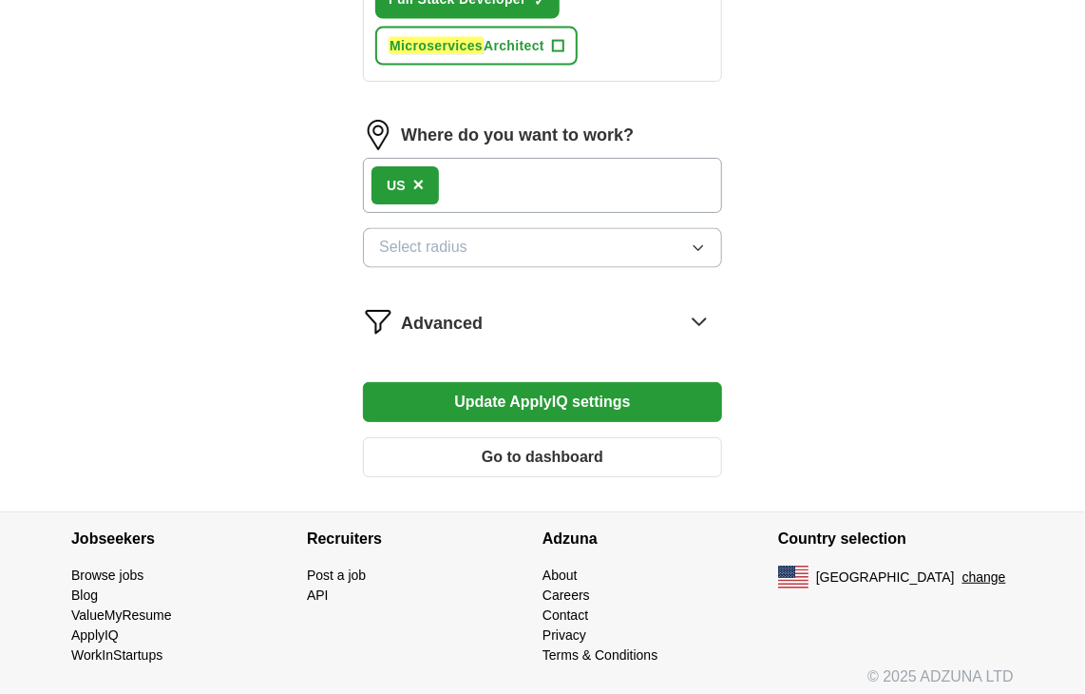
click at [521, 316] on div "Advanced" at bounding box center [561, 321] width 321 height 30
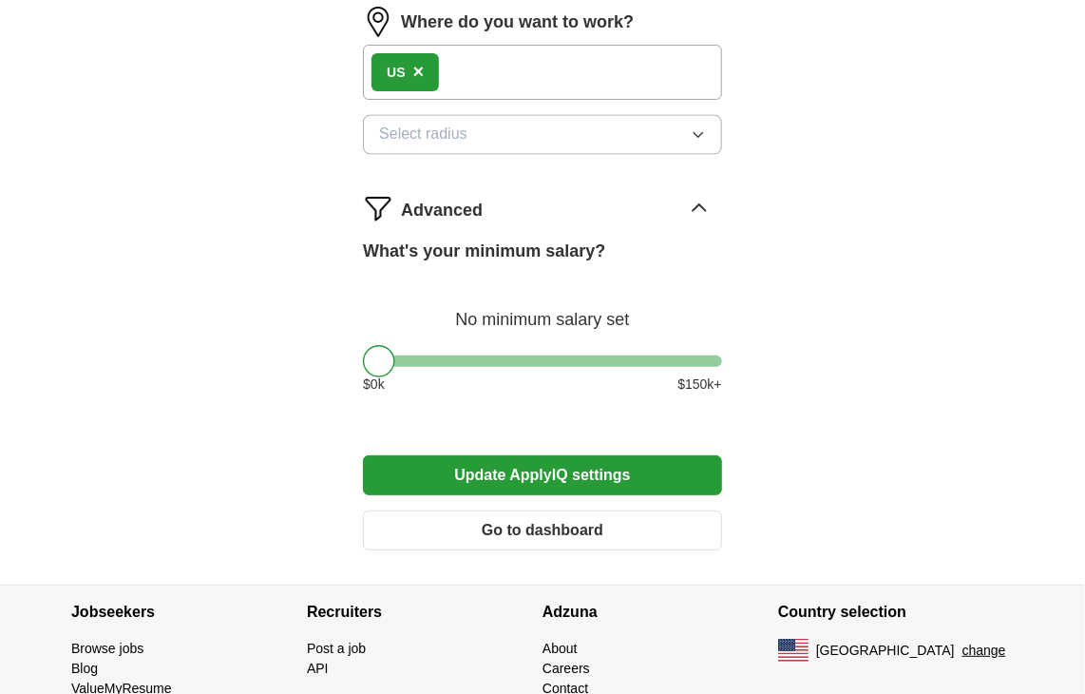
scroll to position [1292, 0]
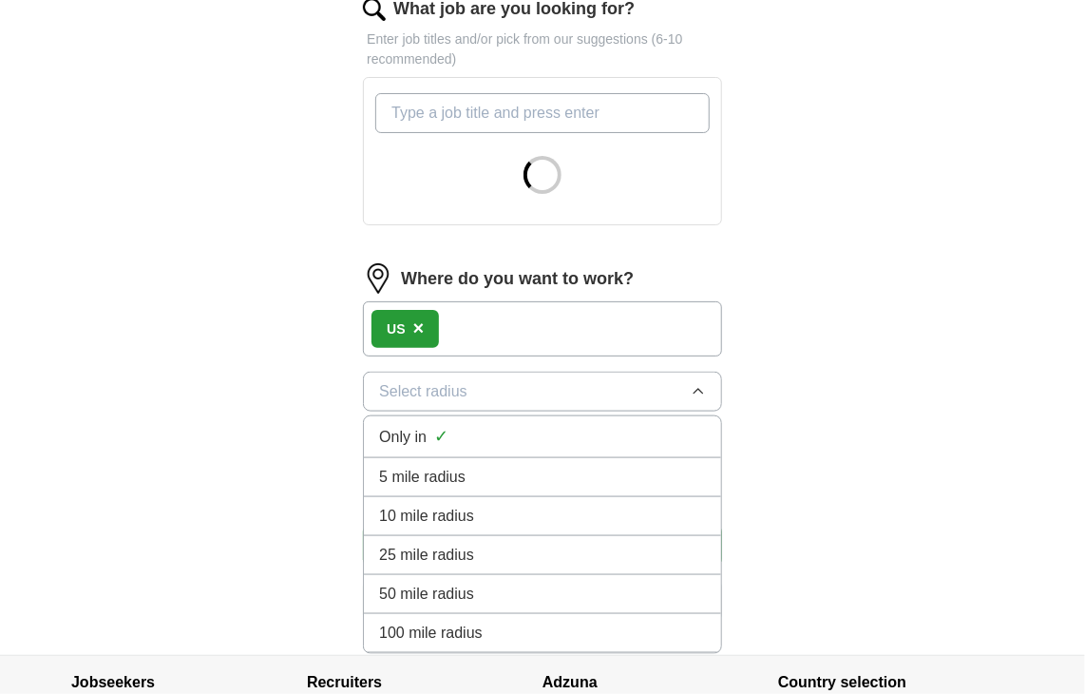
scroll to position [2033, 0]
drag, startPoint x: 467, startPoint y: 622, endPoint x: 450, endPoint y: 598, distance: 28.7
type textarea "*"
click at [461, 622] on span "100 mile radius" at bounding box center [431, 633] width 104 height 23
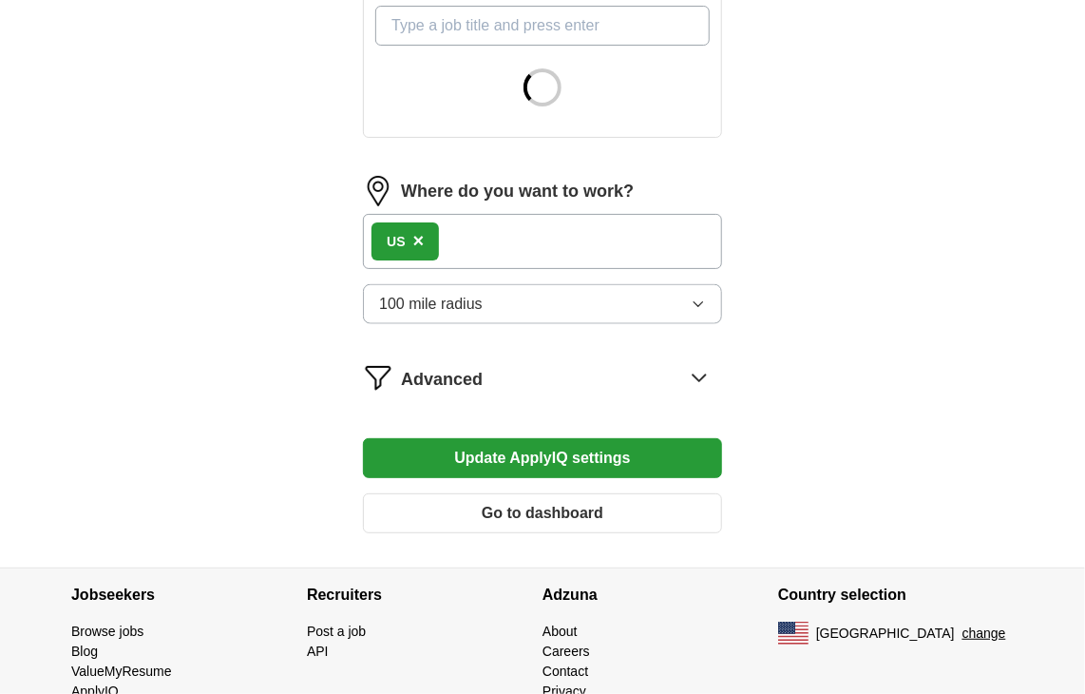
scroll to position [814, 0]
